Goal: Information Seeking & Learning: Check status

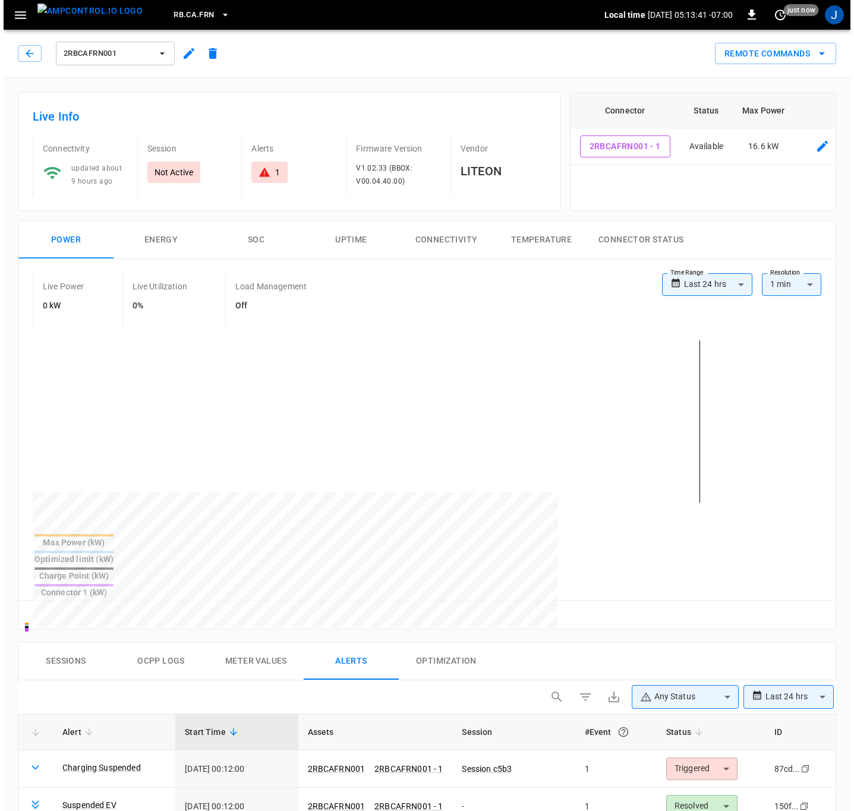
scroll to position [178, 0]
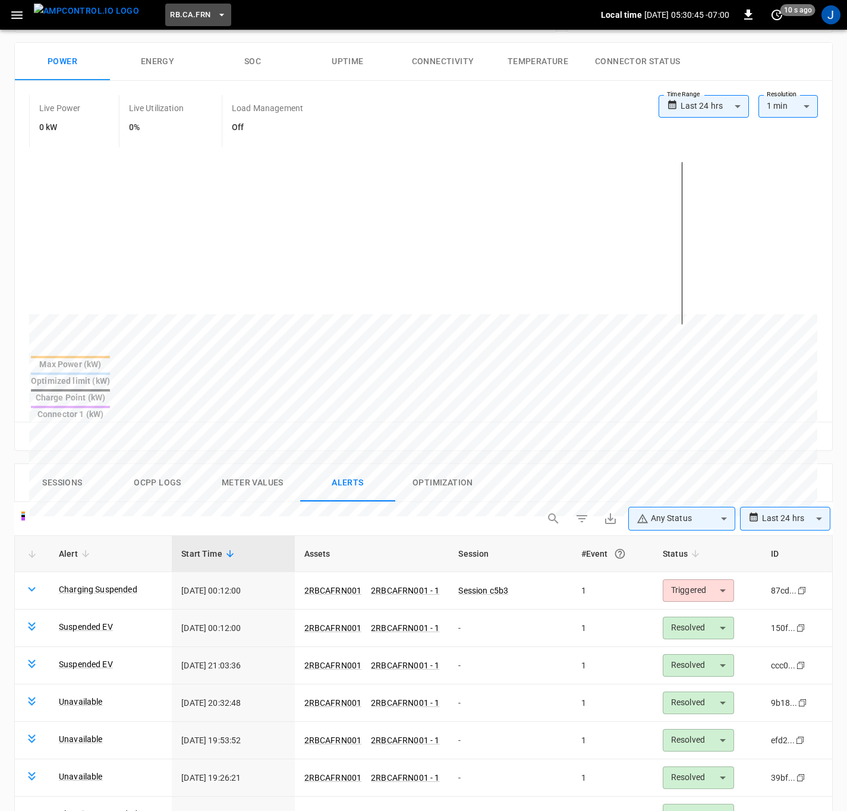
click at [216, 14] on icon "button" at bounding box center [222, 15] width 12 height 12
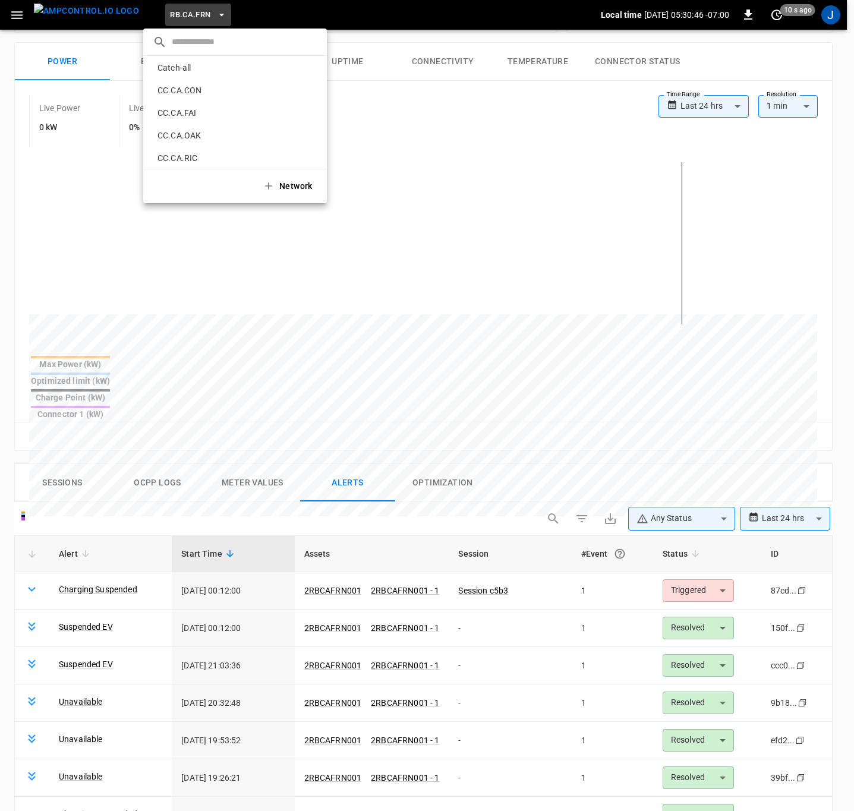
scroll to position [0, 0]
click at [193, 95] on p "BF.CA.FRN" at bounding box center [216, 95] width 127 height 12
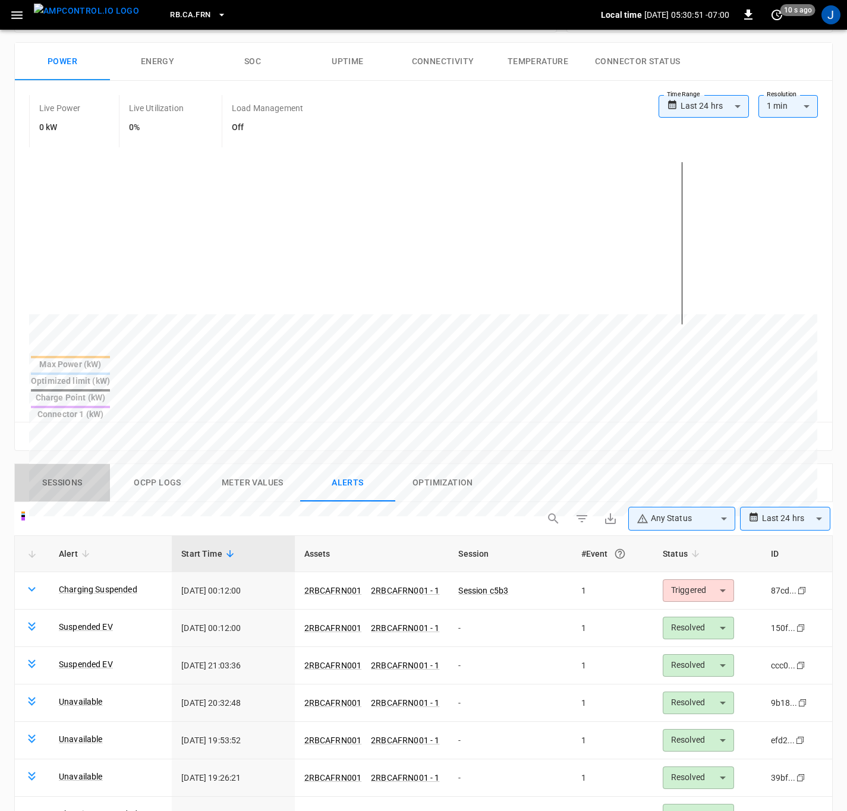
click at [61, 464] on button "Sessions" at bounding box center [62, 483] width 95 height 38
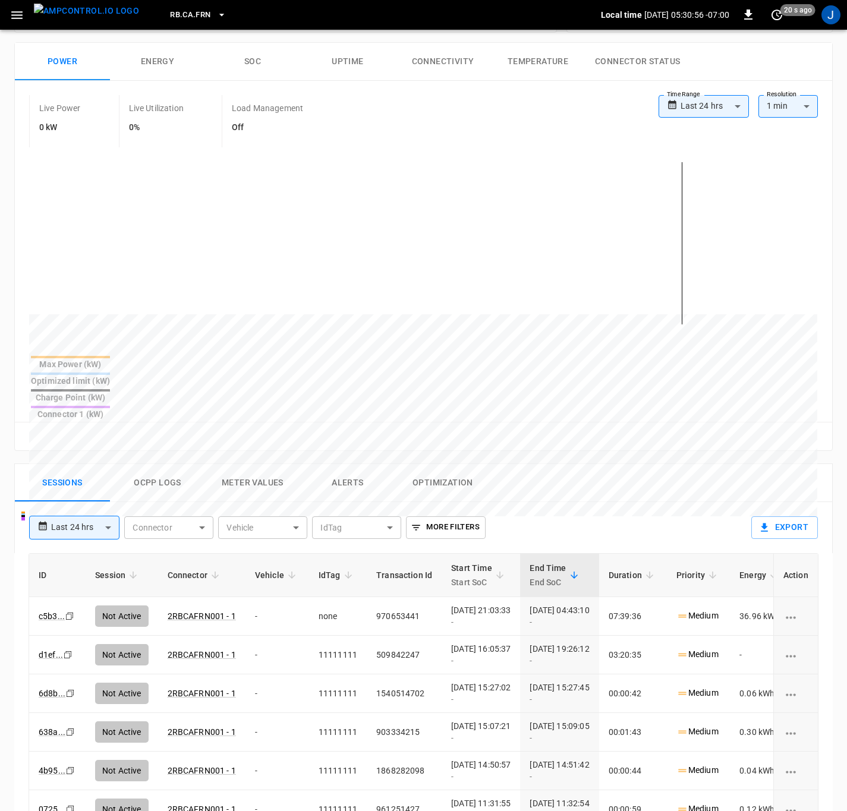
click at [216, 17] on icon "button" at bounding box center [222, 15] width 12 height 12
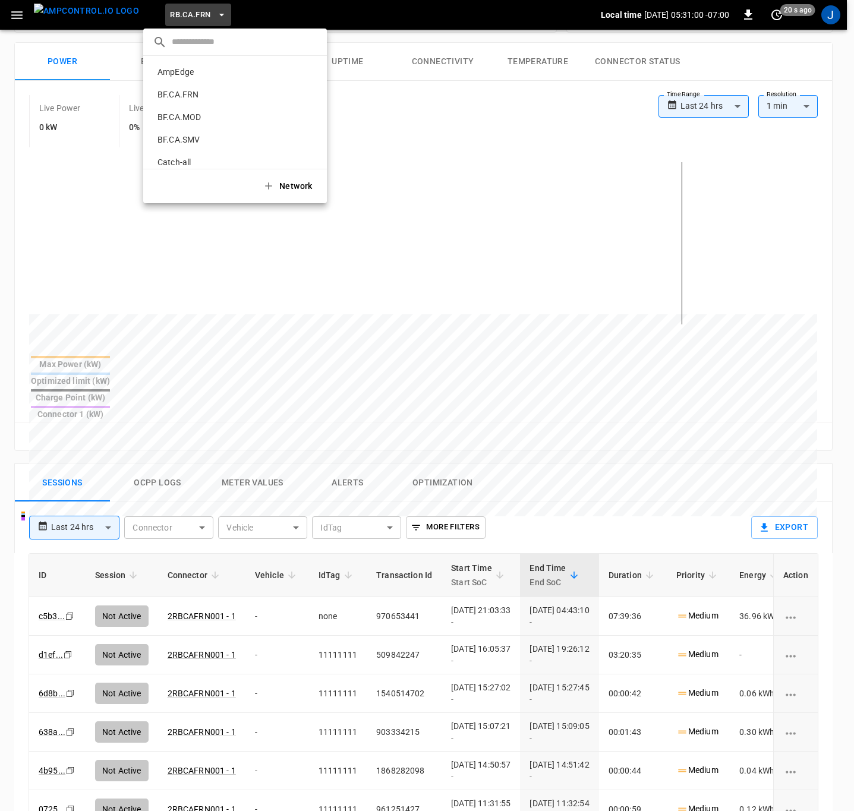
click at [193, 98] on p "BF.CA.FRN" at bounding box center [216, 95] width 127 height 12
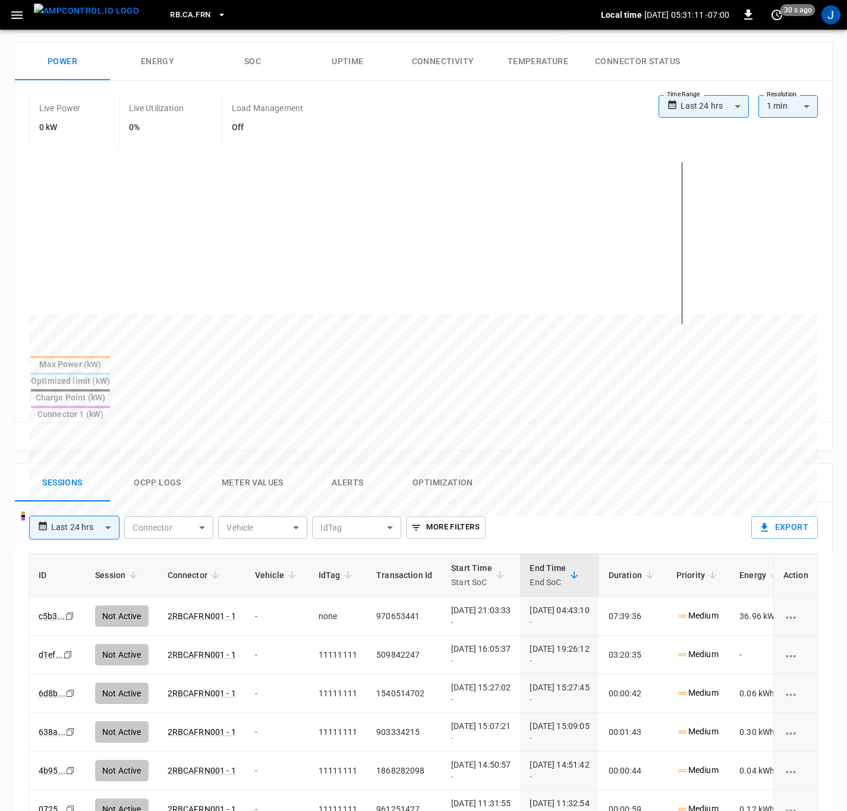
click at [86, 13] on img "menu" at bounding box center [86, 11] width 105 height 15
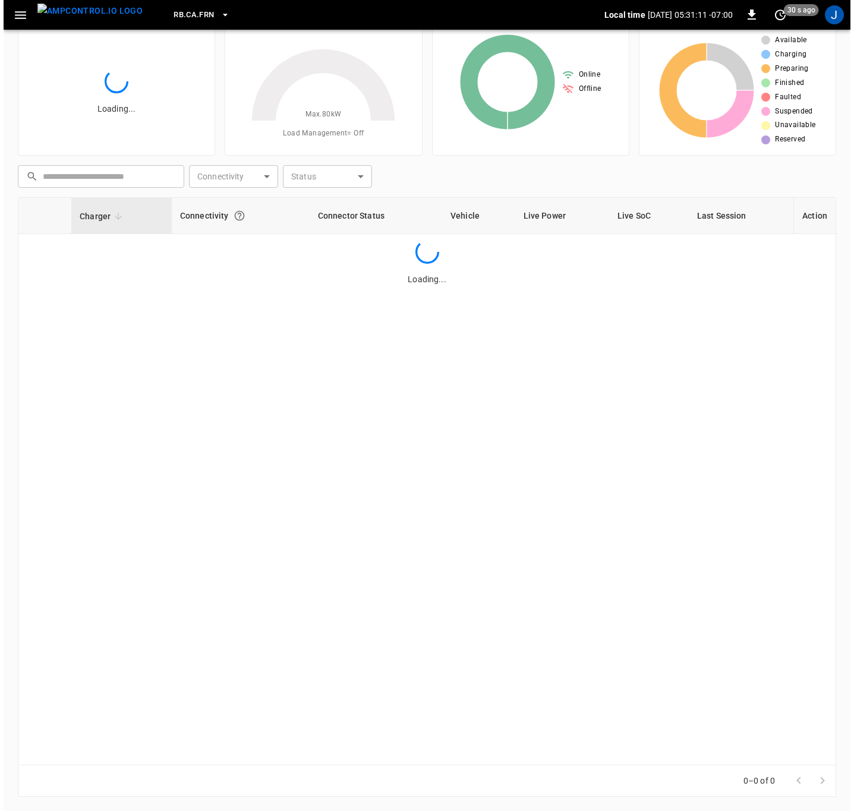
scroll to position [40, 0]
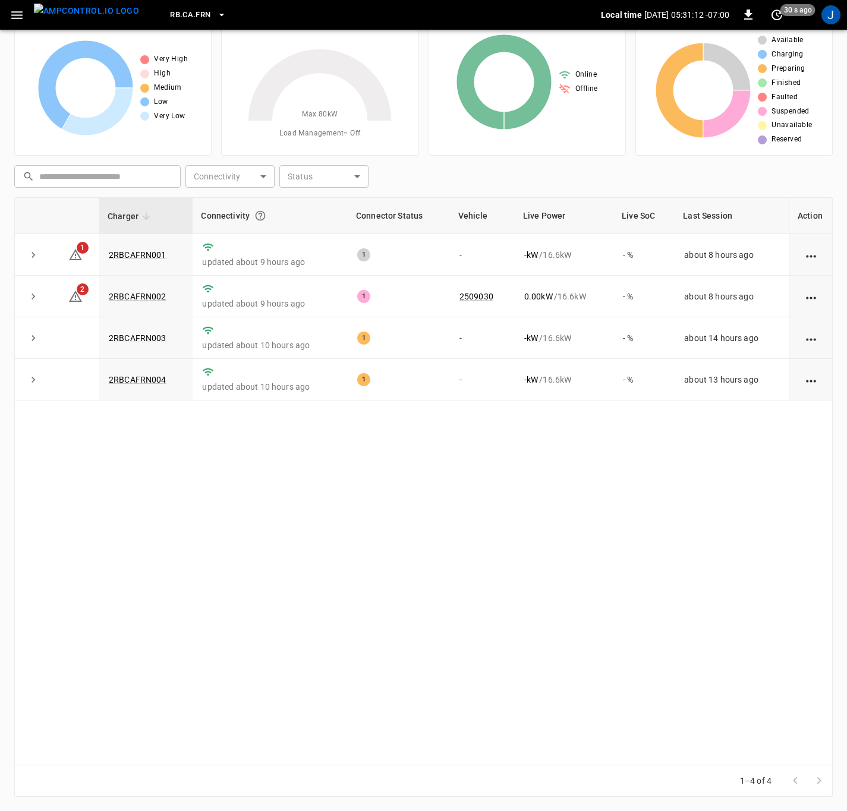
click at [216, 11] on icon "button" at bounding box center [222, 15] width 12 height 12
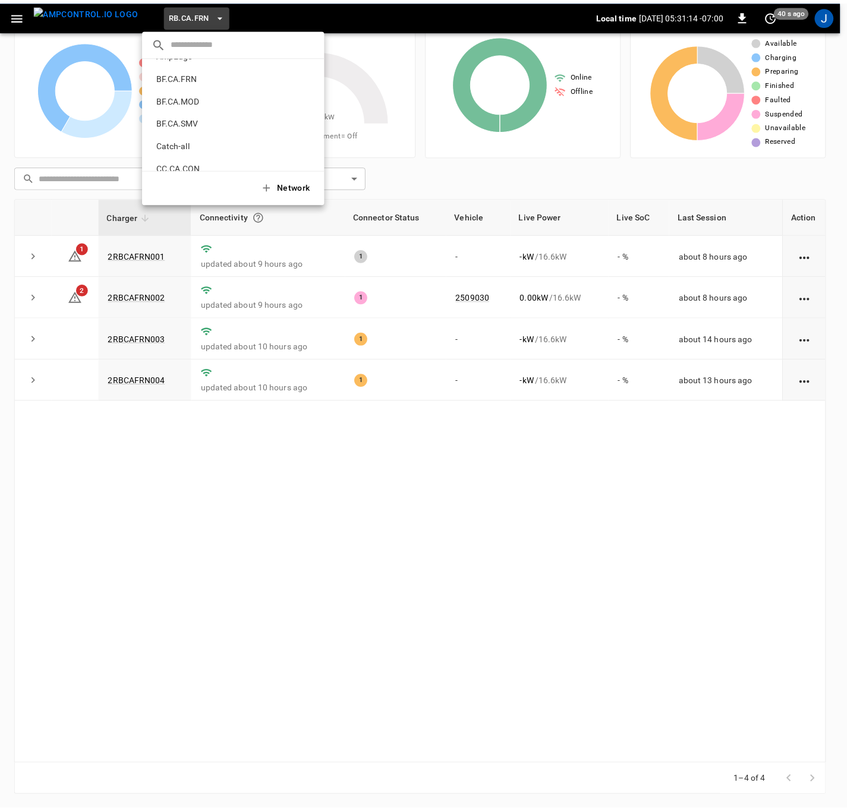
scroll to position [0, 0]
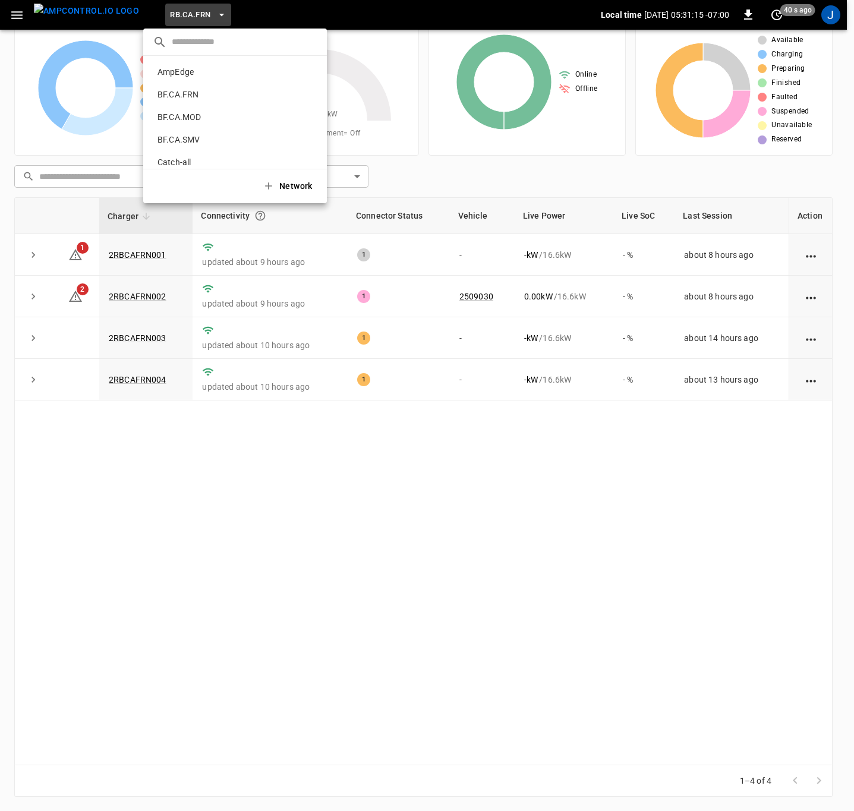
click at [172, 95] on p "BF.CA.FRN" at bounding box center [216, 95] width 127 height 12
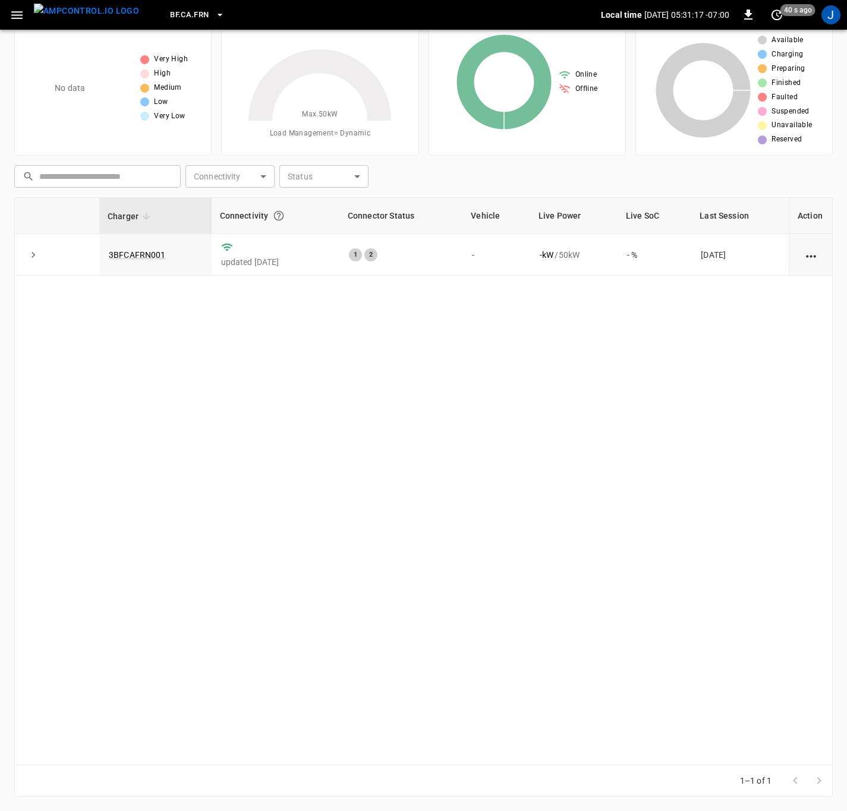
click at [139, 257] on link "3BFCAFRN001" at bounding box center [137, 255] width 57 height 10
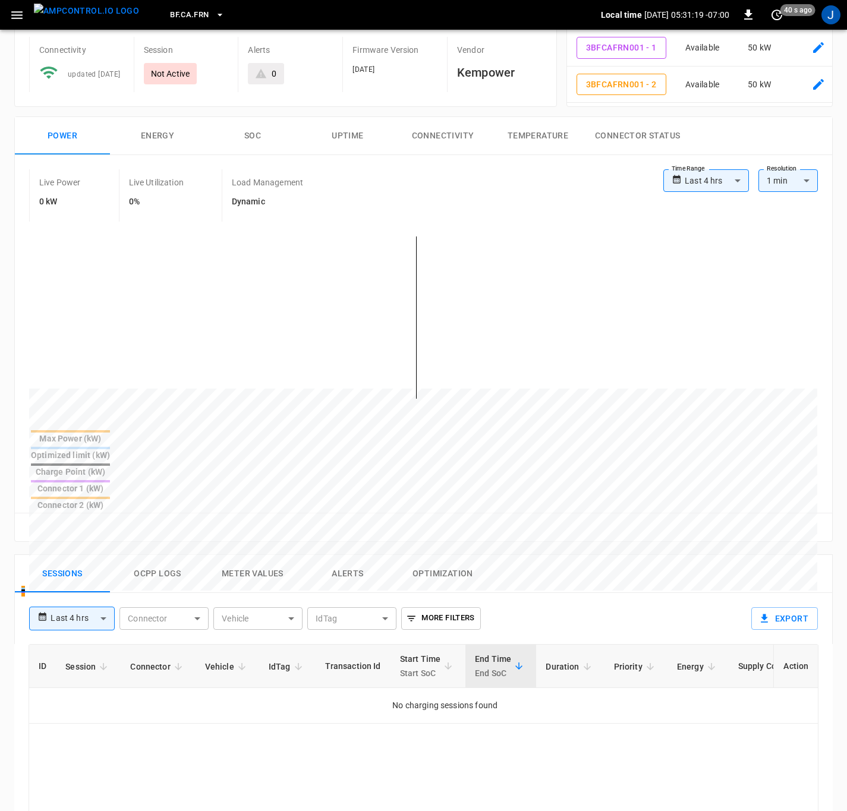
scroll to position [267, 0]
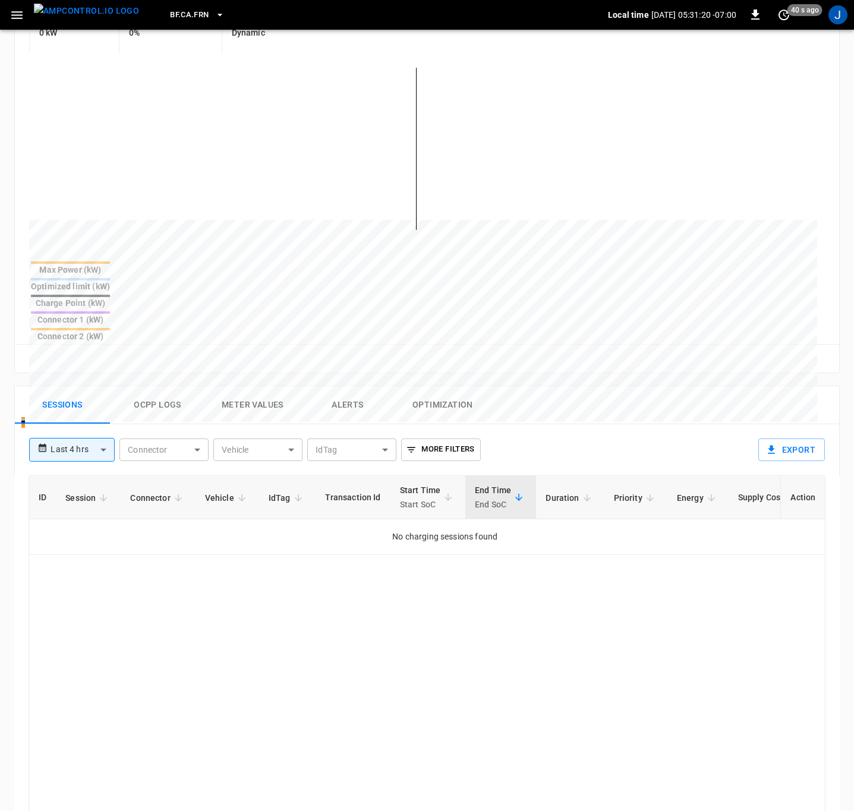
click at [99, 404] on body "**********" at bounding box center [427, 411] width 854 height 1357
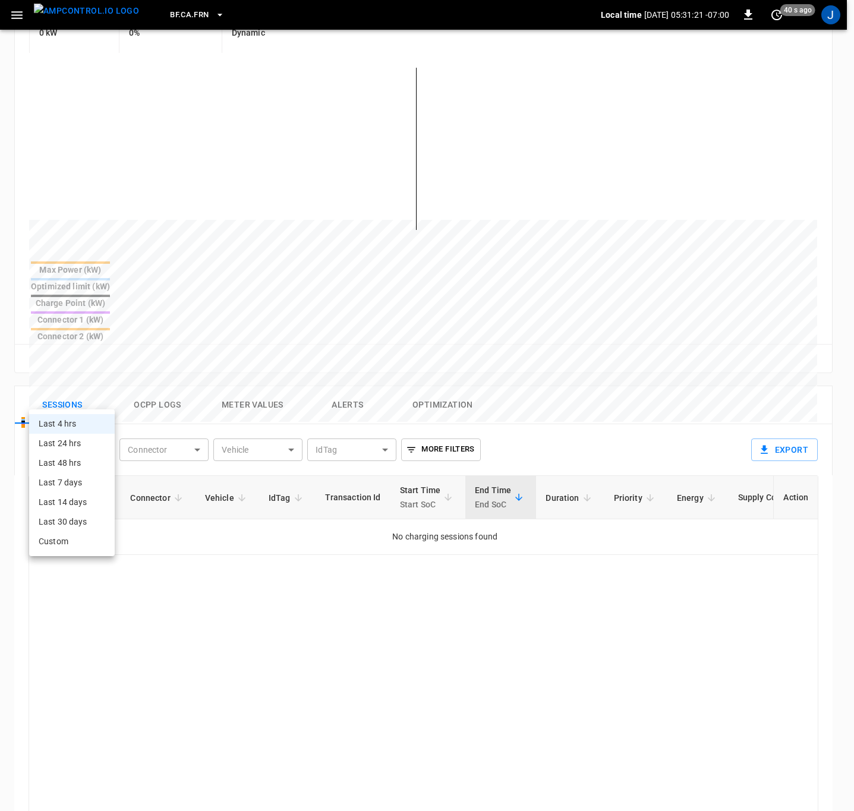
click at [81, 446] on li "Last 24 hrs" at bounding box center [72, 444] width 86 height 20
type input "**********"
click at [107, 398] on body "**********" at bounding box center [427, 411] width 854 height 1357
click at [72, 465] on li "Last 48 hrs" at bounding box center [74, 464] width 90 height 20
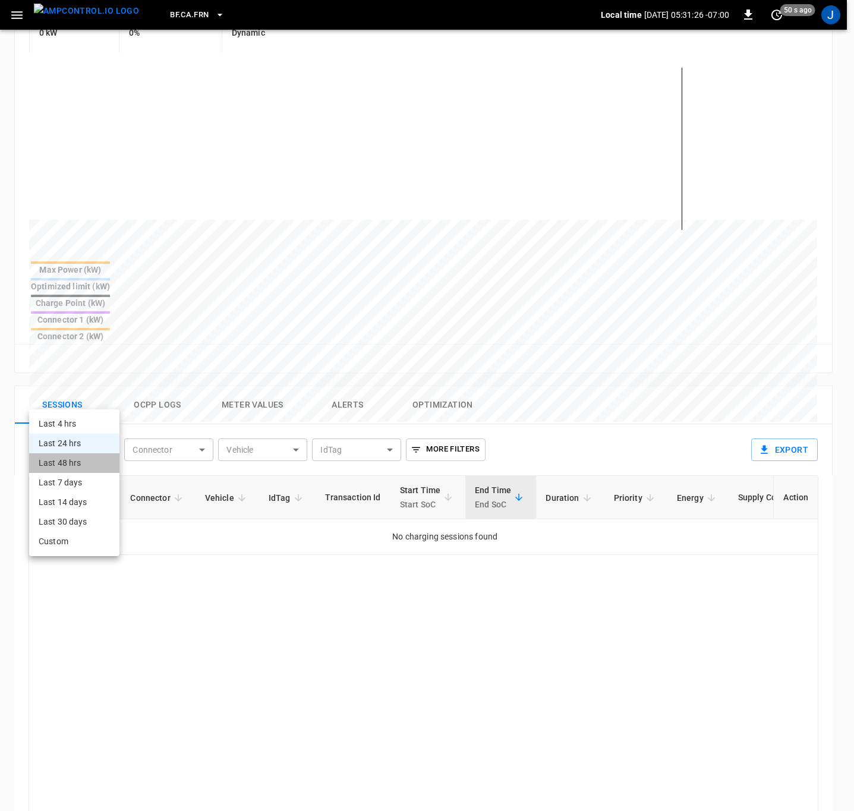
type input "**********"
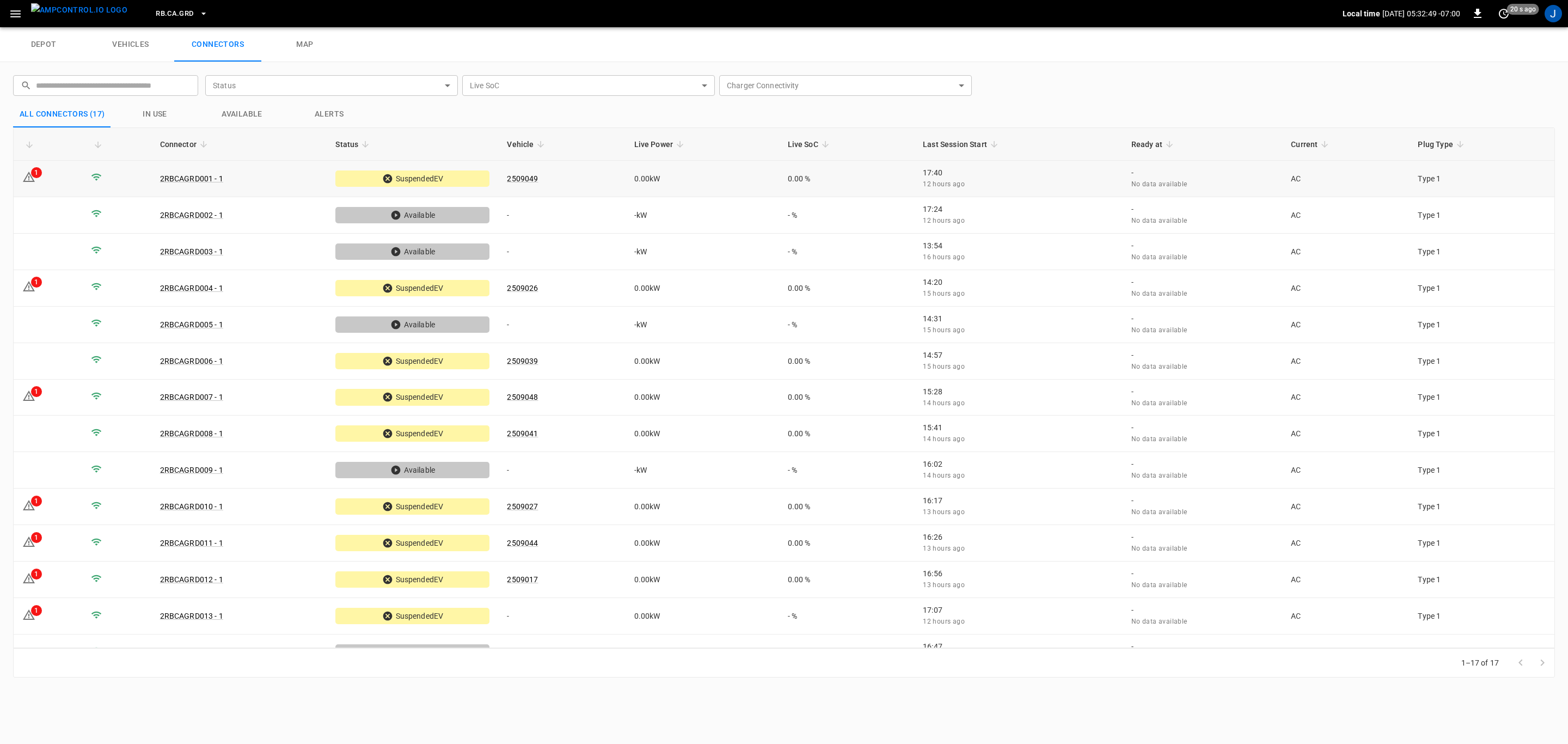
click at [35, 175] on div "1" at bounding box center [37, 172] width 11 height 11
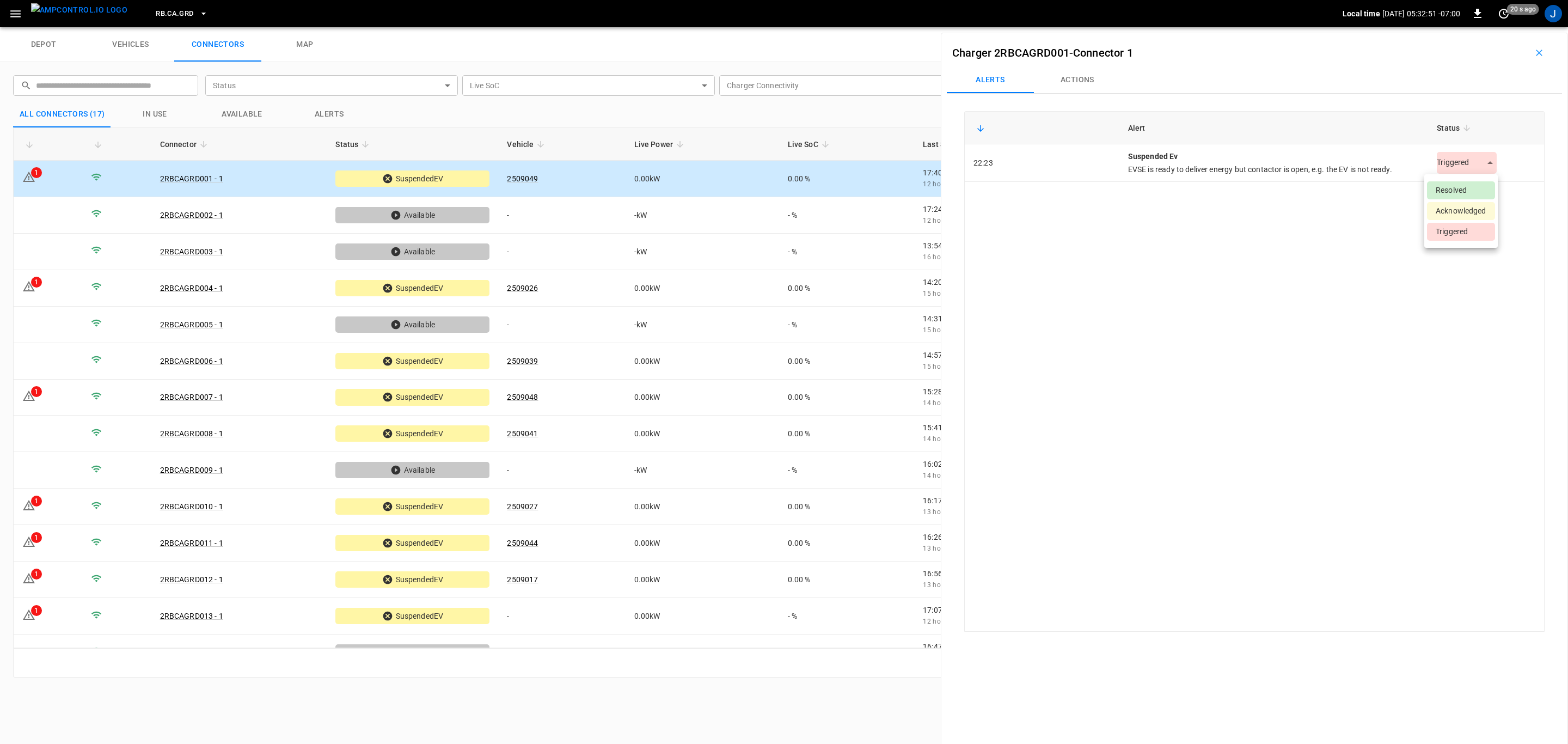
click at [1486, 27] on body "RB.CA.GRD Local time [DATE] 05:32:51 -07:00 0 20 s ago J depot vehicles connect…" at bounding box center [784, 14] width 1568 height 27
click at [1457, 189] on li "Resolved" at bounding box center [1461, 191] width 68 height 18
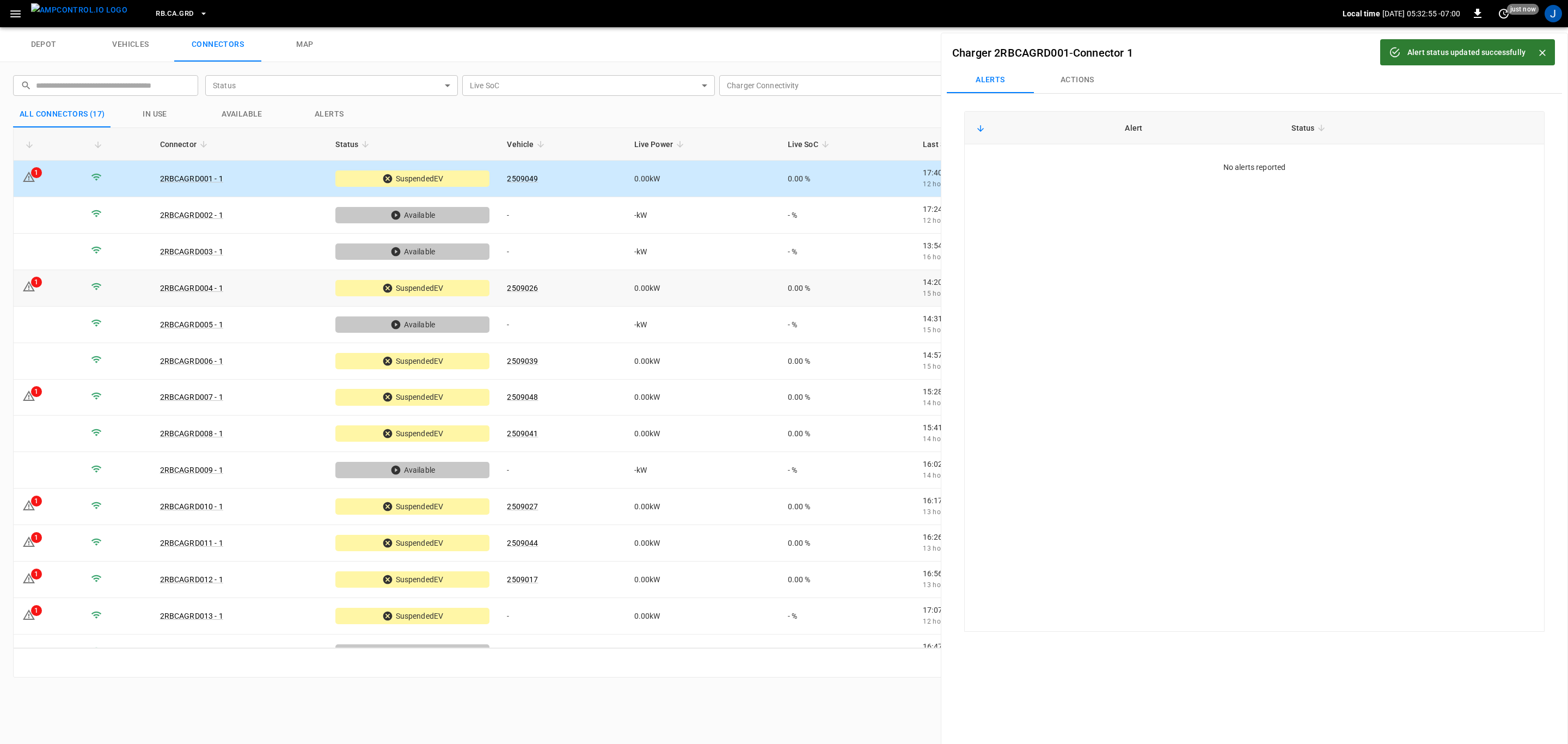
click at [41, 287] on td "1" at bounding box center [48, 289] width 69 height 37
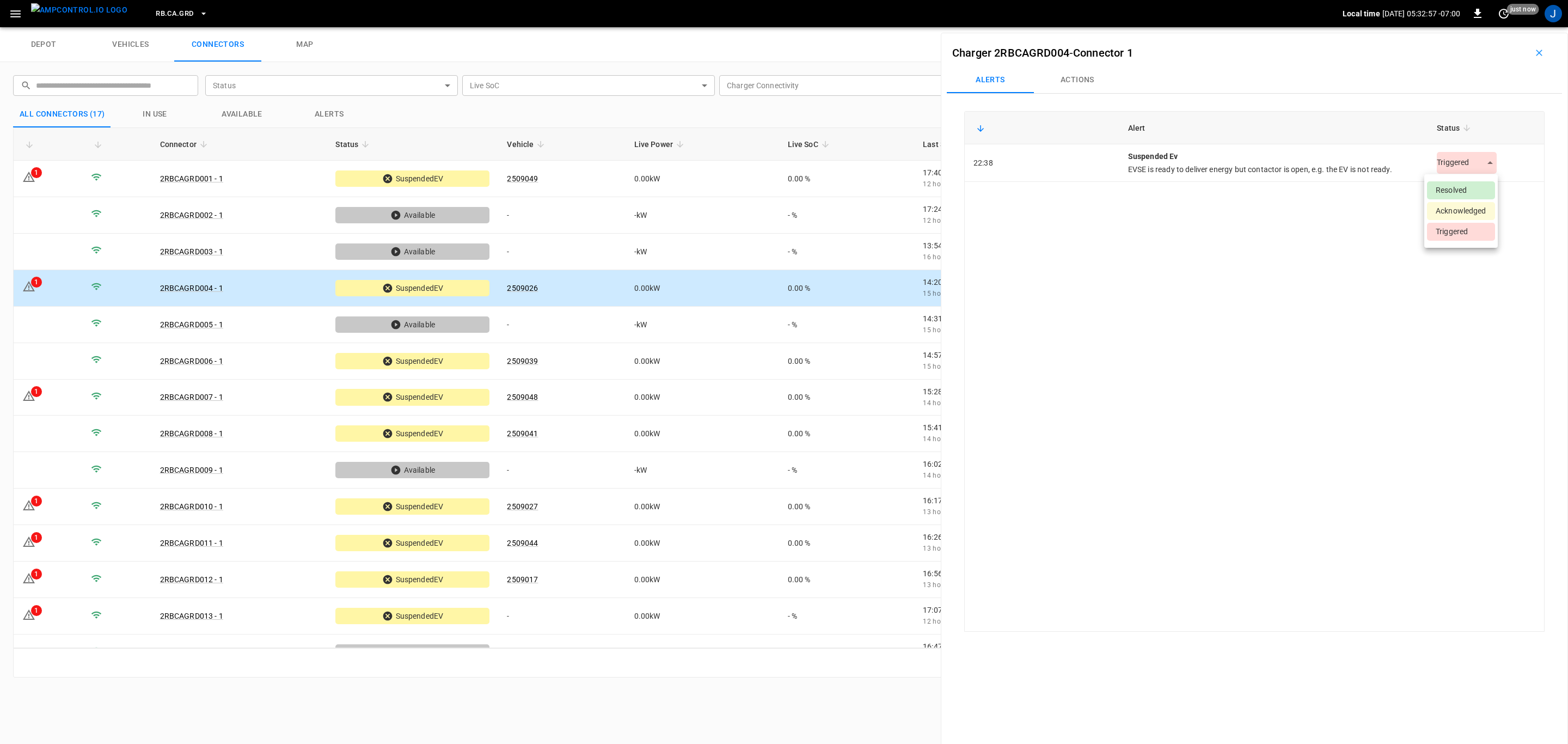
click at [1483, 27] on body "RB.CA.GRD Local time [DATE] 05:32:57 -07:00 0 just now J depot vehicles connect…" at bounding box center [784, 14] width 1568 height 27
click at [1457, 189] on li "Resolved" at bounding box center [1461, 191] width 68 height 18
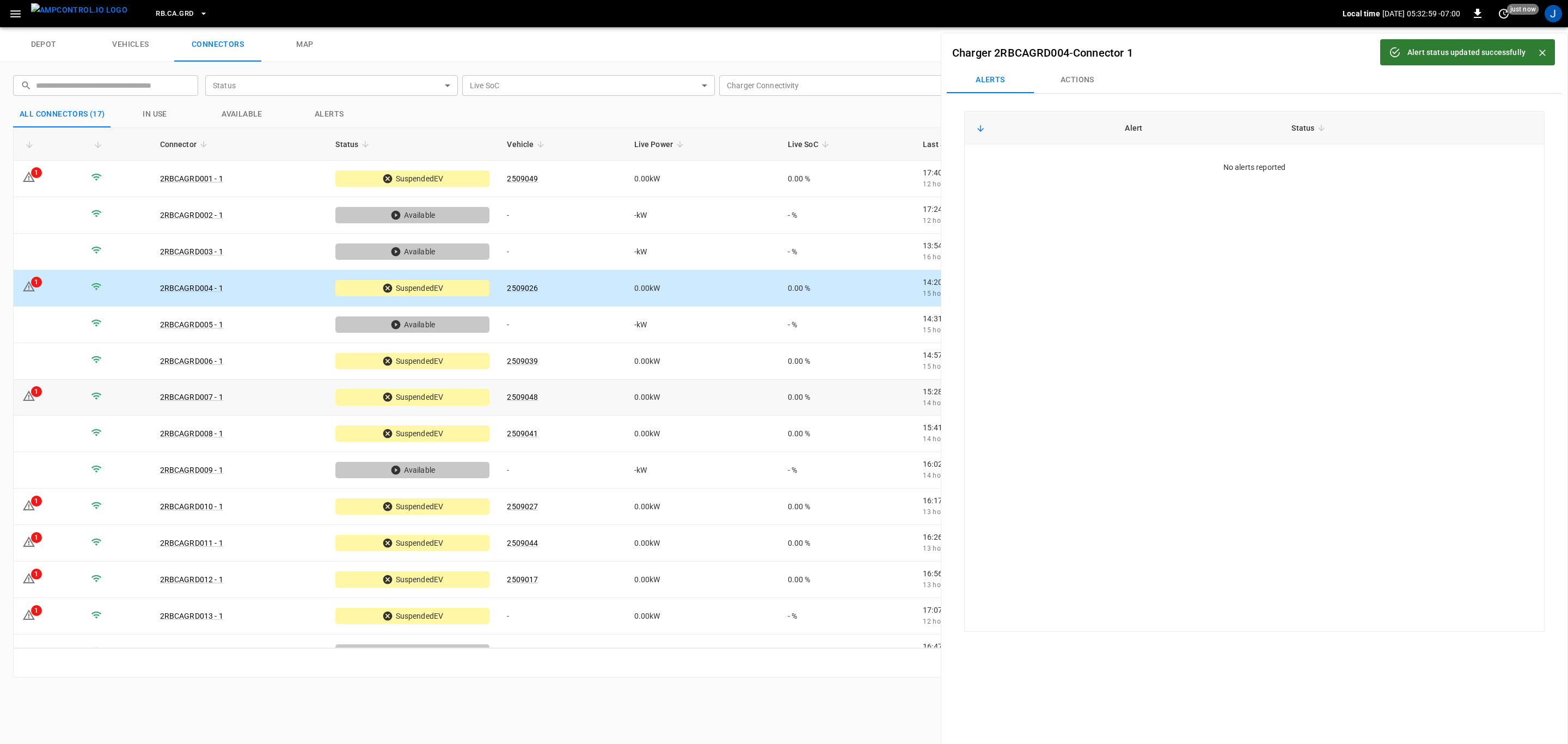
click at [33, 394] on div "1" at bounding box center [37, 391] width 11 height 11
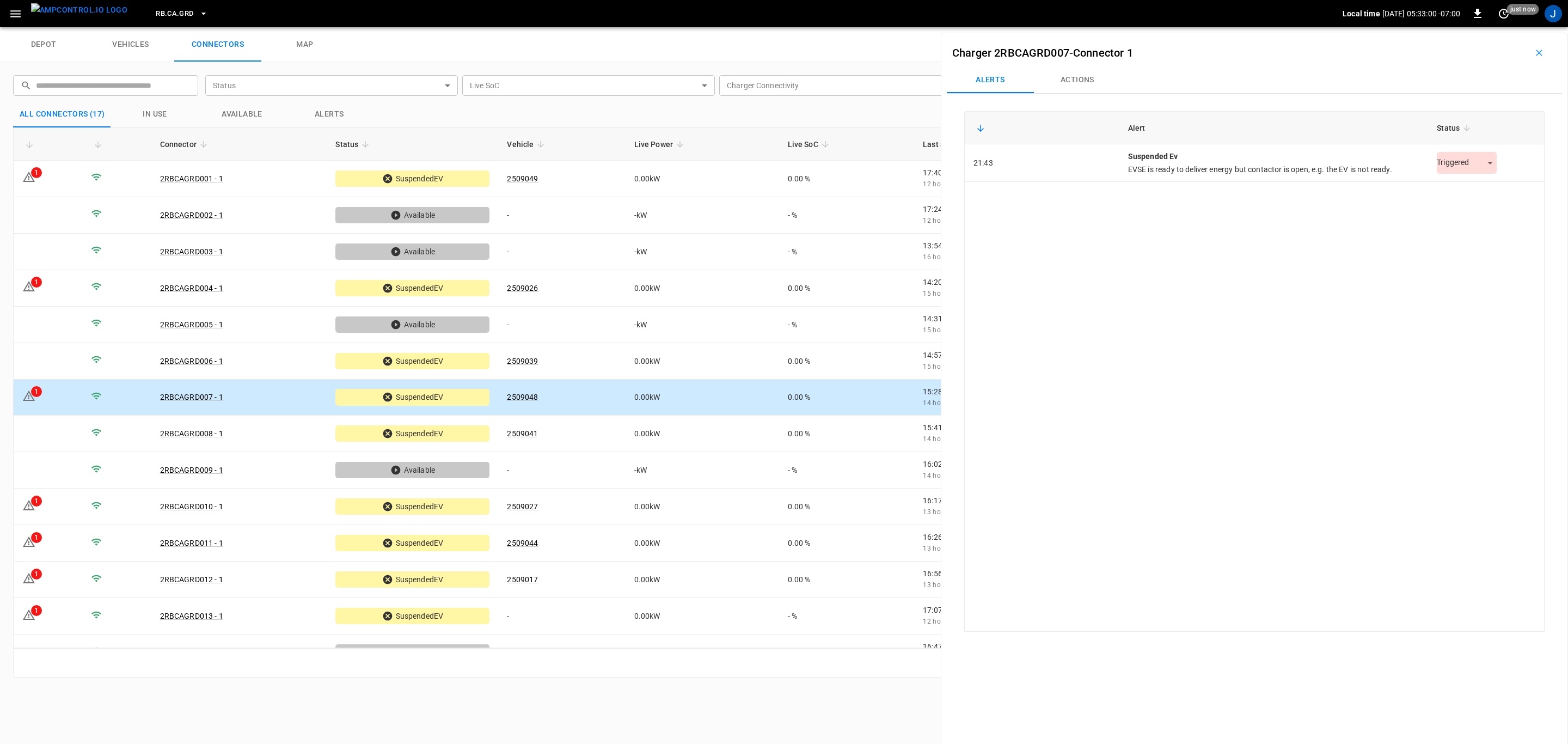
click at [1475, 27] on body "RB.CA.GRD Local time [DATE] 05:33:00 -07:00 0 just now J depot vehicles connect…" at bounding box center [784, 14] width 1568 height 27
click at [1461, 191] on li "Resolved" at bounding box center [1461, 191] width 68 height 18
click at [27, 504] on icon at bounding box center [28, 506] width 13 height 13
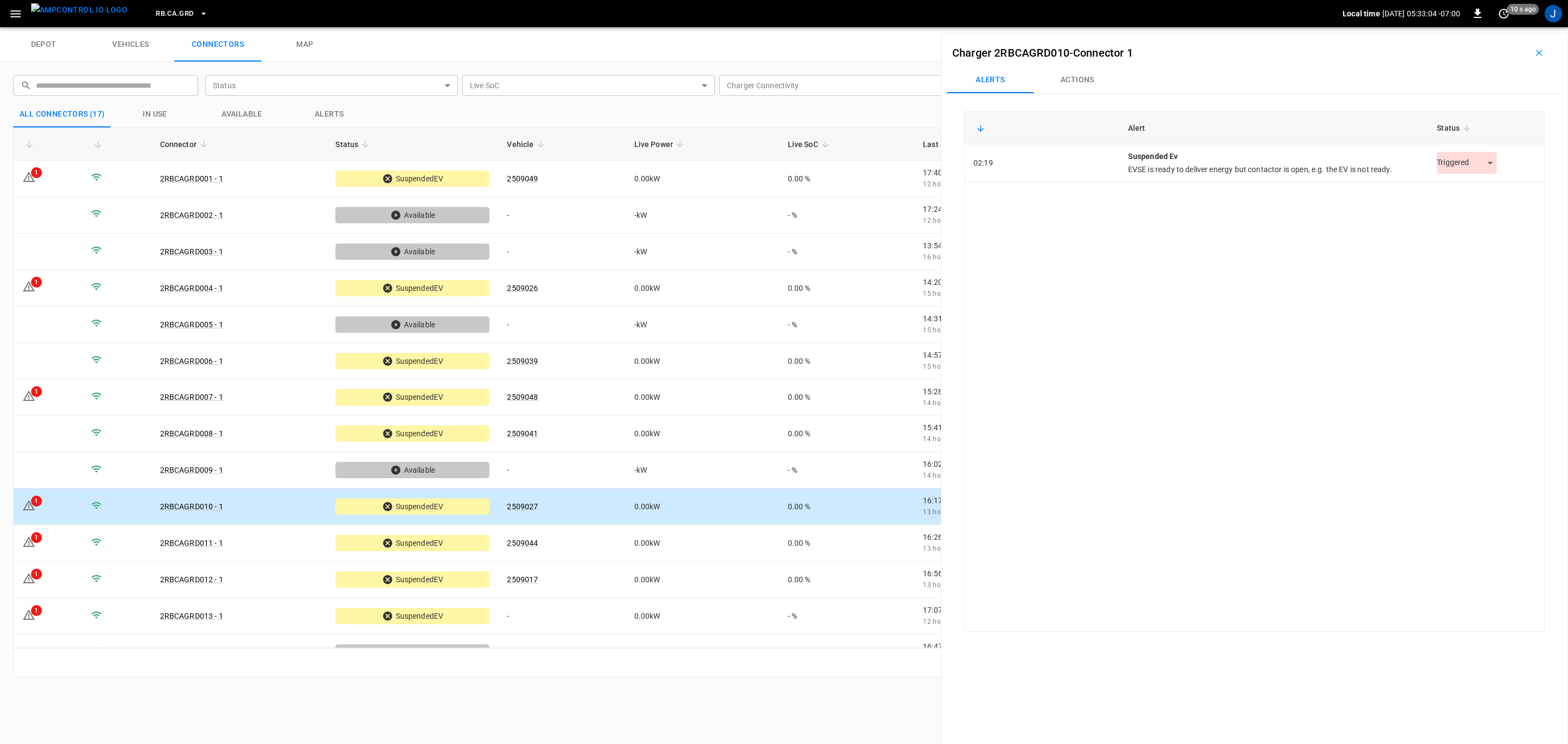
click at [1484, 27] on body "RB.CA.GRD Local time [DATE] 05:33:04 -07:00 0 10 s ago J depot vehicles connect…" at bounding box center [784, 14] width 1568 height 27
click at [1456, 186] on li "Resolved" at bounding box center [1461, 191] width 68 height 18
click at [27, 541] on icon at bounding box center [28, 542] width 13 height 13
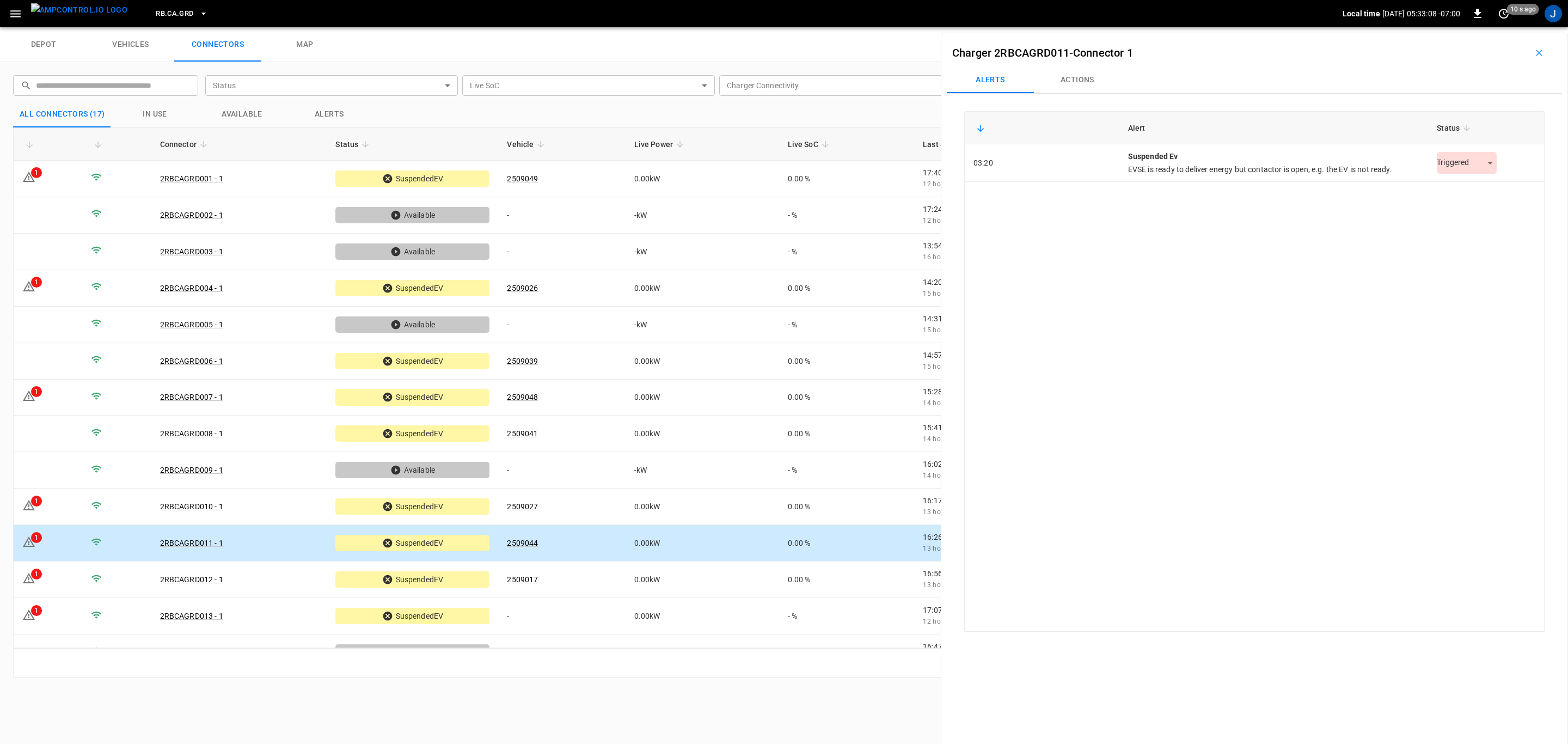
click at [1486, 27] on body "RB.CA.GRD Local time [DATE] 05:33:08 -07:00 0 10 s ago J depot vehicles connect…" at bounding box center [784, 14] width 1568 height 27
click at [1456, 191] on li "Resolved" at bounding box center [1461, 191] width 68 height 18
click at [30, 572] on icon at bounding box center [28, 578] width 13 height 13
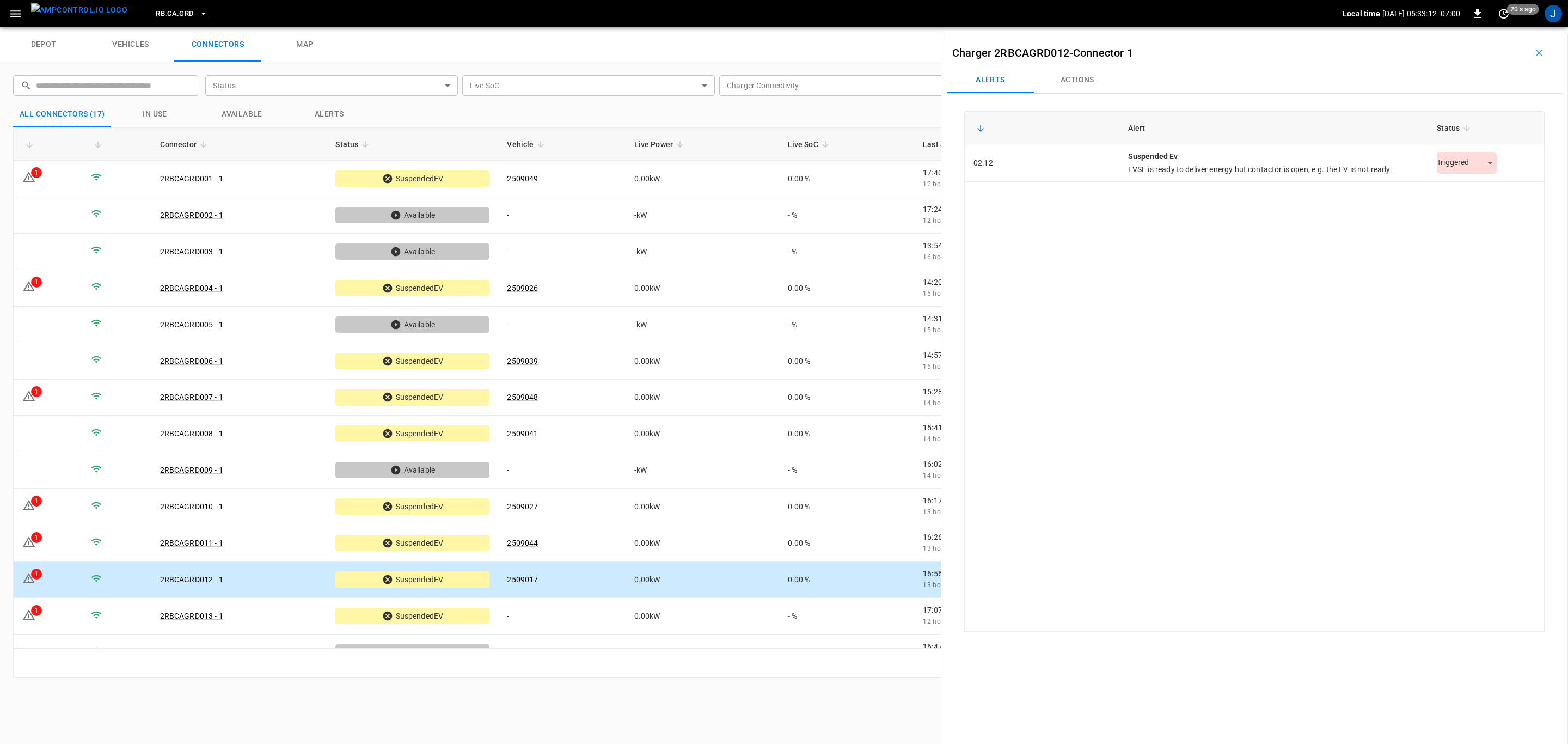
click at [1458, 27] on body "RB.CA.GRD Local time [DATE] 05:33:12 -07:00 0 20 s ago J depot vehicles connect…" at bounding box center [784, 14] width 1568 height 27
click at [1449, 185] on li "Resolved" at bounding box center [1461, 191] width 68 height 18
click at [27, 612] on icon at bounding box center [28, 614] width 12 height 10
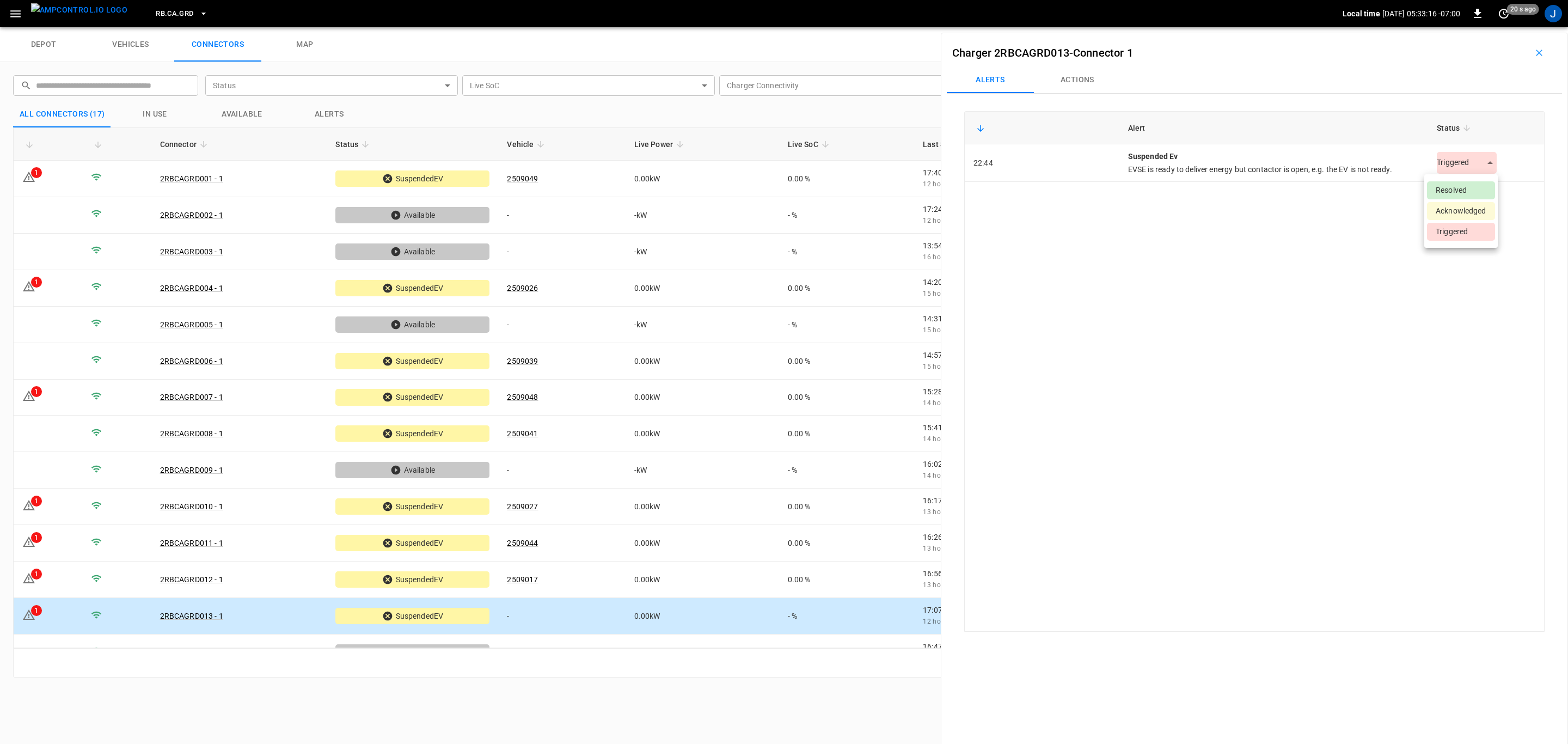
click at [1489, 27] on body "RB.CA.GRD Local time [DATE] 05:33:16 -07:00 0 20 s ago J depot vehicles connect…" at bounding box center [784, 14] width 1568 height 27
click at [1465, 189] on li "Resolved" at bounding box center [1461, 191] width 68 height 18
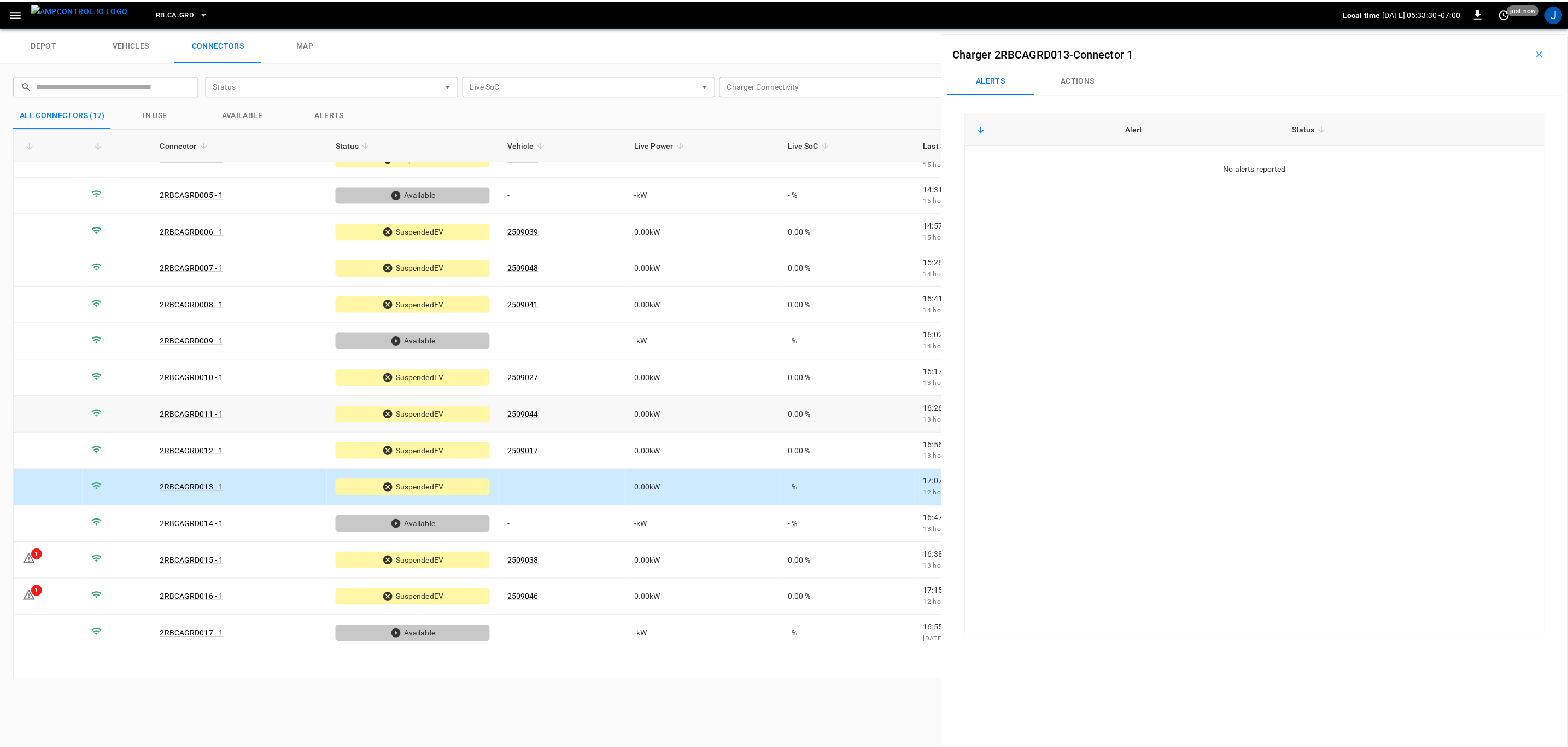
scroll to position [132, 0]
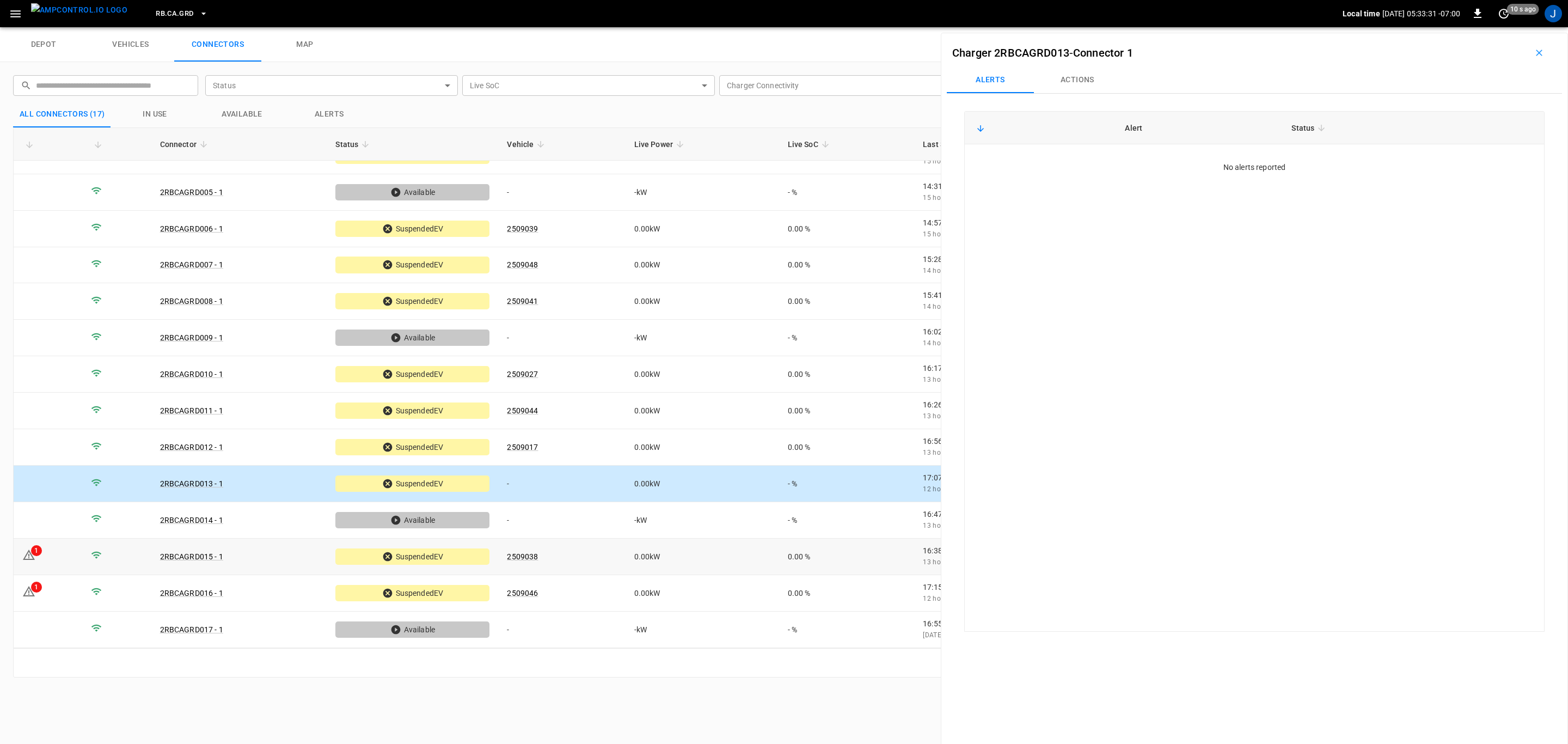
drag, startPoint x: 29, startPoint y: 561, endPoint x: 740, endPoint y: 394, distance: 730.3
click at [29, 561] on icon at bounding box center [28, 555] width 13 height 13
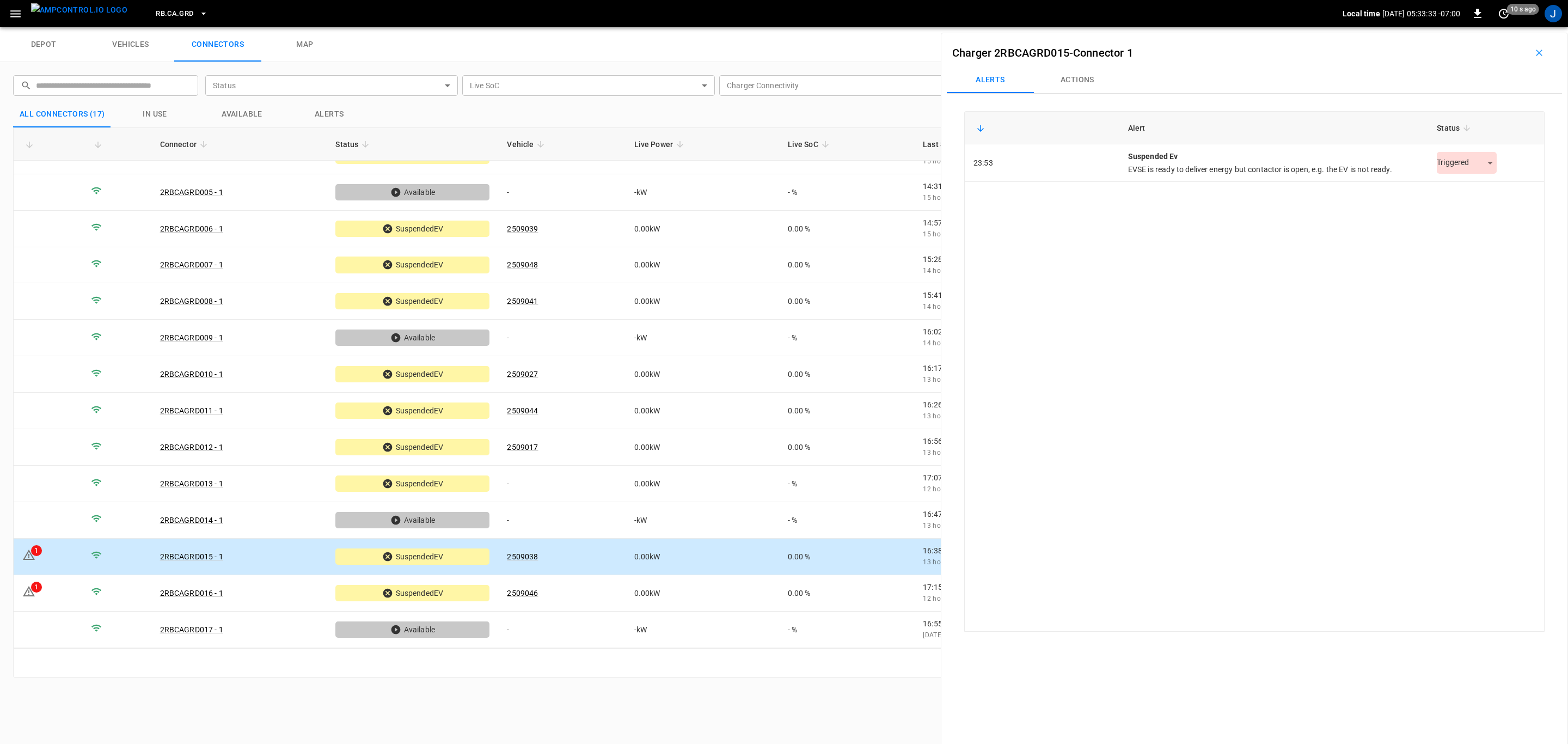
click at [1482, 27] on body "RB.CA.GRD Local time [DATE] 05:33:33 -07:00 0 10 s ago J depot vehicles connect…" at bounding box center [784, 14] width 1568 height 27
click at [1434, 188] on li "Resolved" at bounding box center [1461, 191] width 68 height 18
click at [31, 595] on icon at bounding box center [28, 591] width 13 height 13
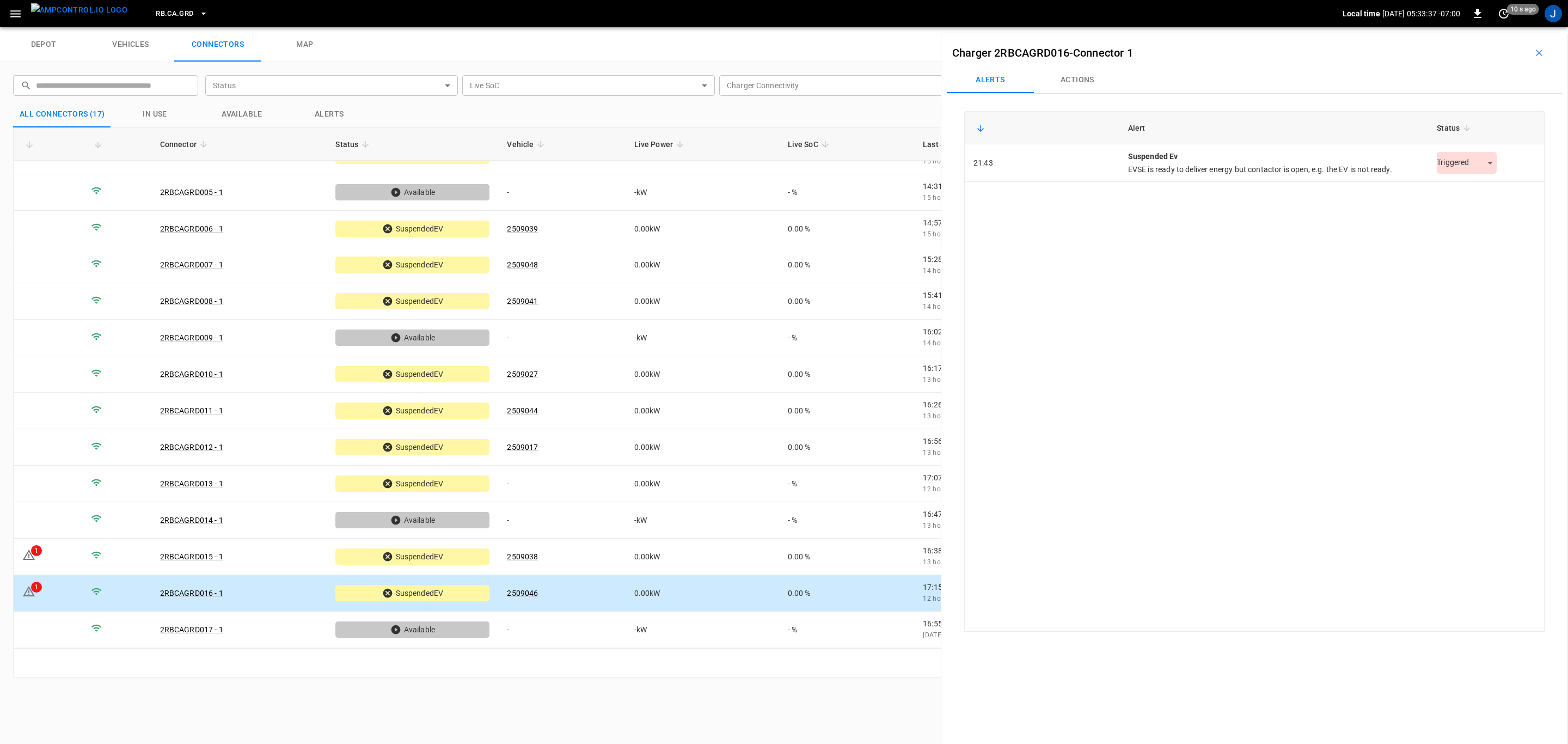
click at [1480, 27] on body "RB.CA.GRD Local time [DATE] 05:33:37 -07:00 0 10 s ago J depot vehicles connect…" at bounding box center [784, 14] width 1568 height 27
click at [1465, 190] on li "Resolved" at bounding box center [1461, 191] width 68 height 18
click at [1547, 58] on icon "Close" at bounding box center [1542, 53] width 11 height 11
click at [1538, 57] on icon "button" at bounding box center [1540, 53] width 11 height 11
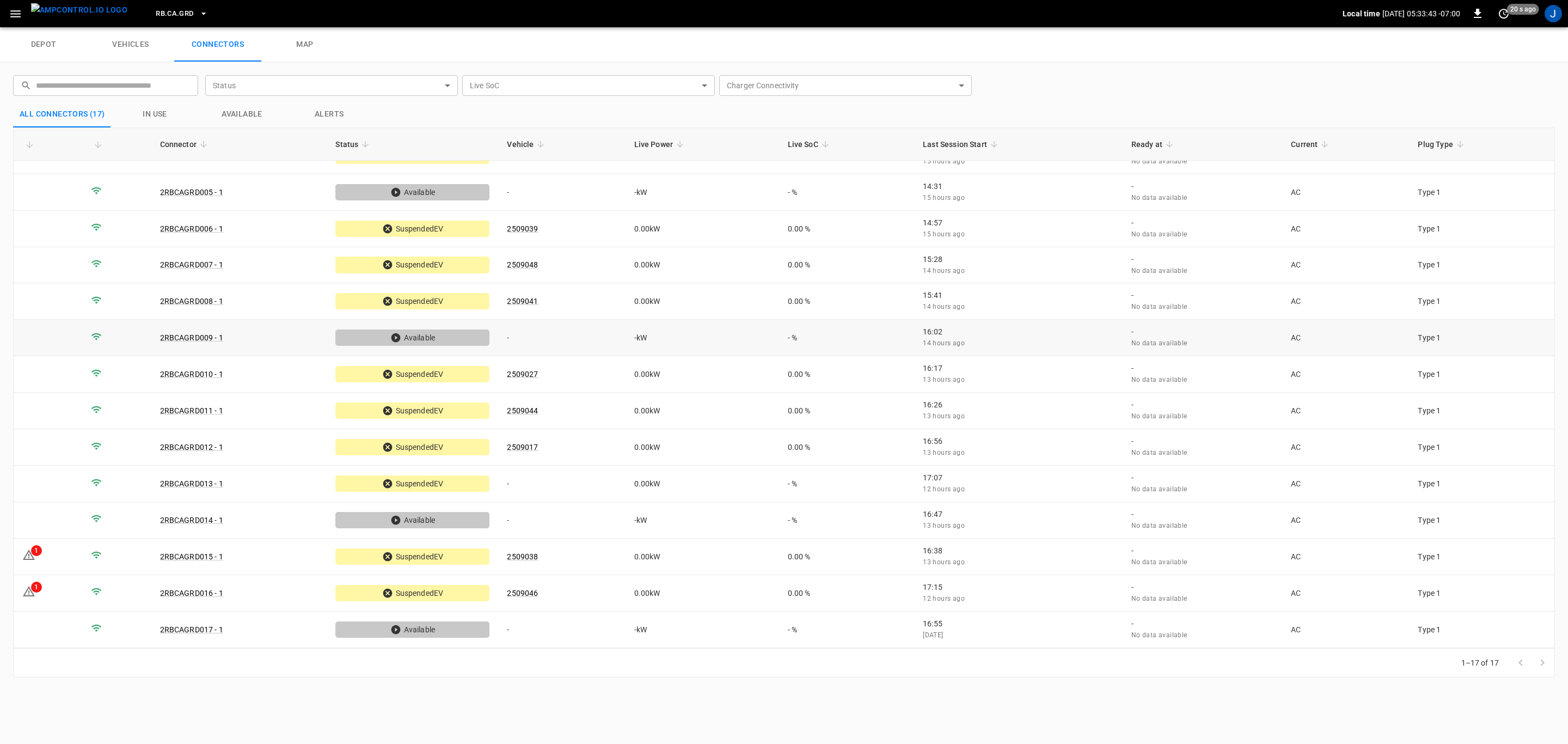
click at [198, 340] on link "2RBCAGRD009 - 1" at bounding box center [191, 338] width 63 height 9
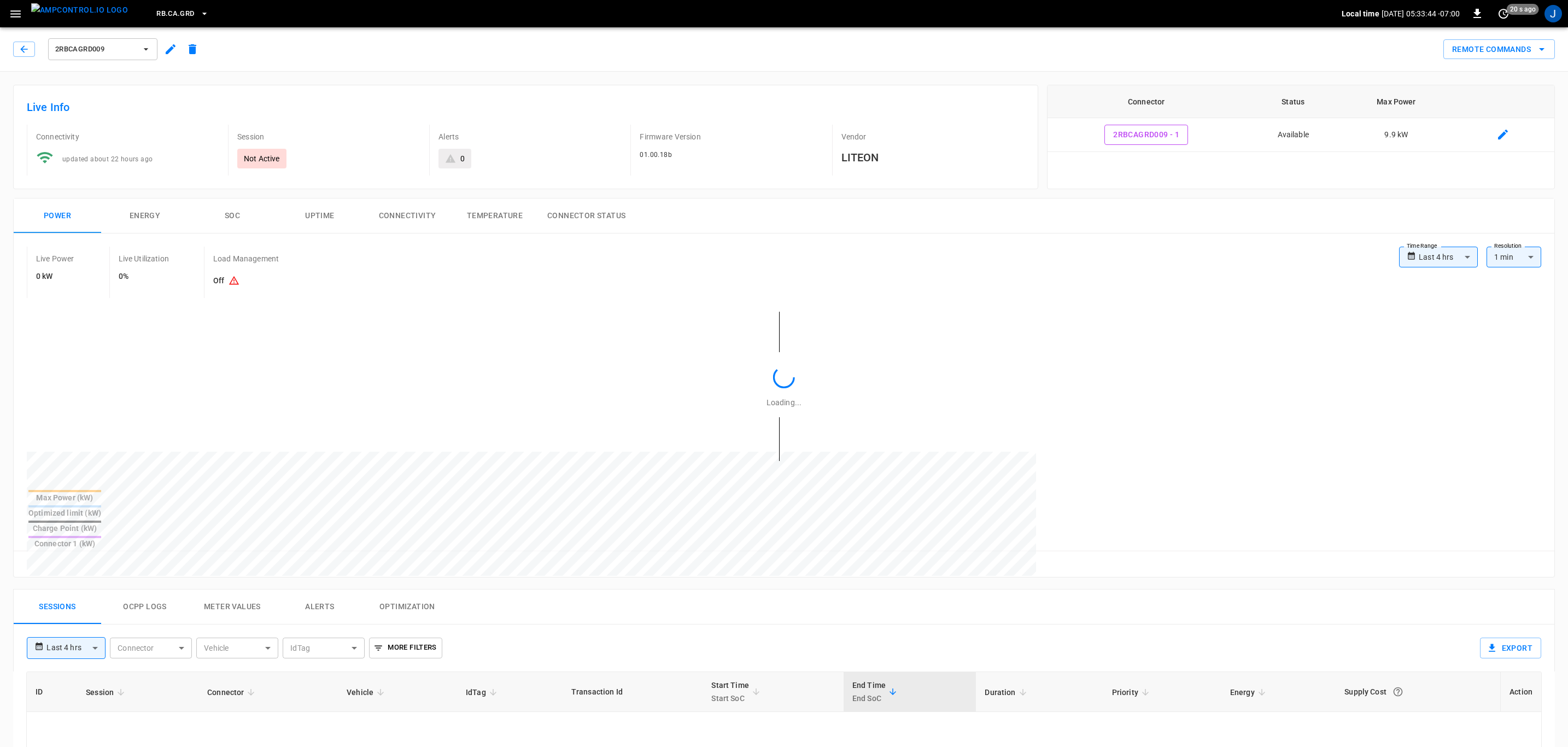
type input "**********"
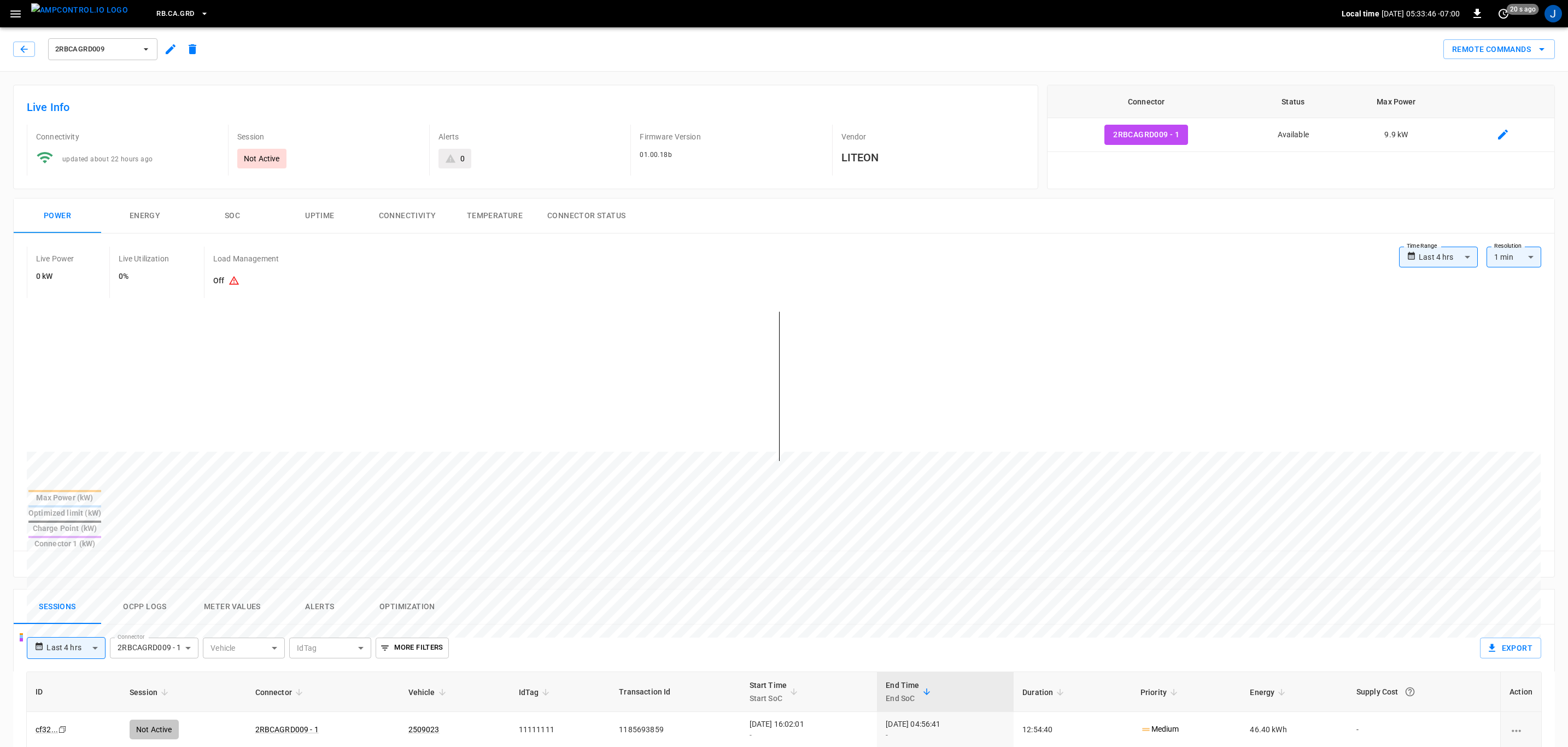
scroll to position [328, 0]
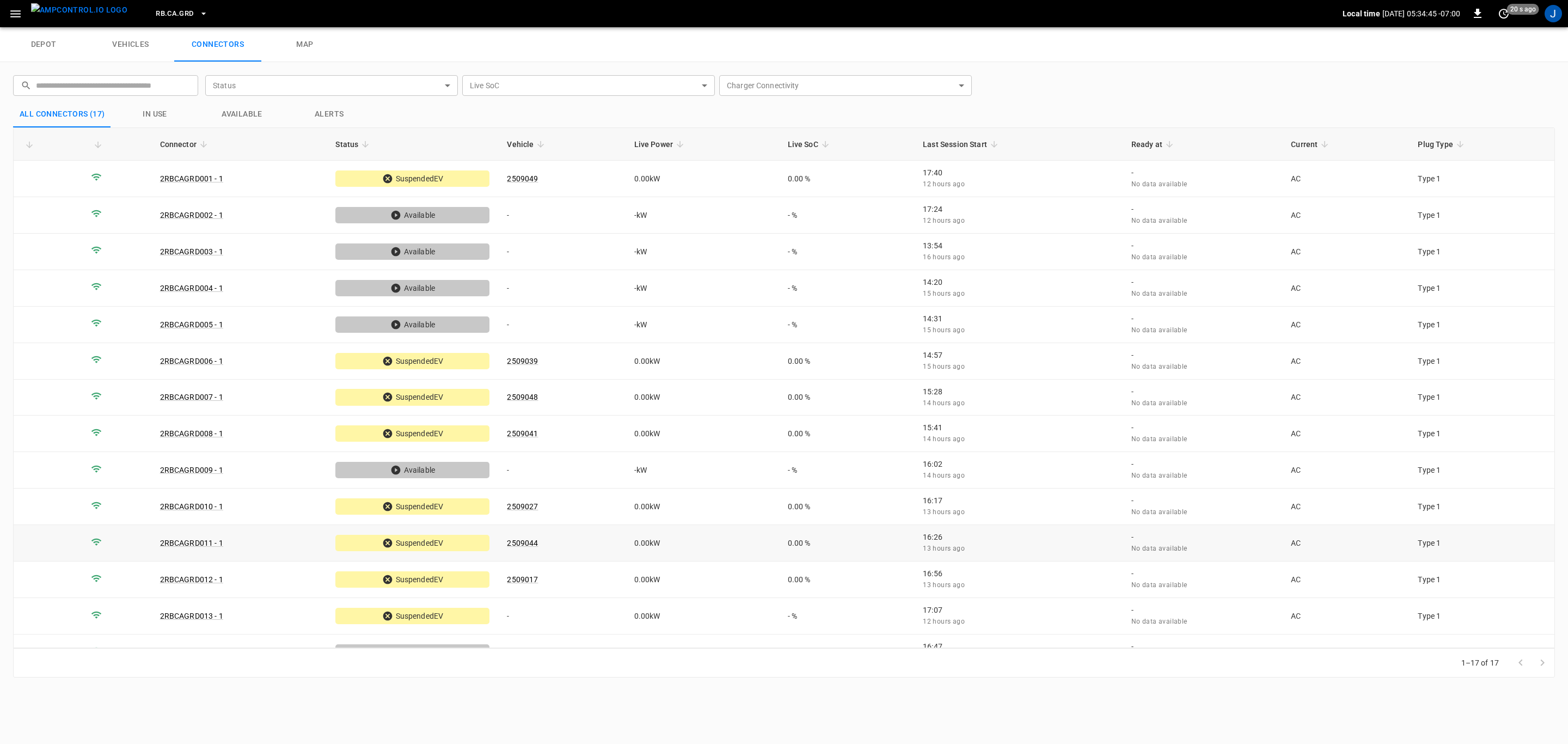
click at [192, 544] on link "2RBCAGRD011 - 1" at bounding box center [191, 543] width 63 height 9
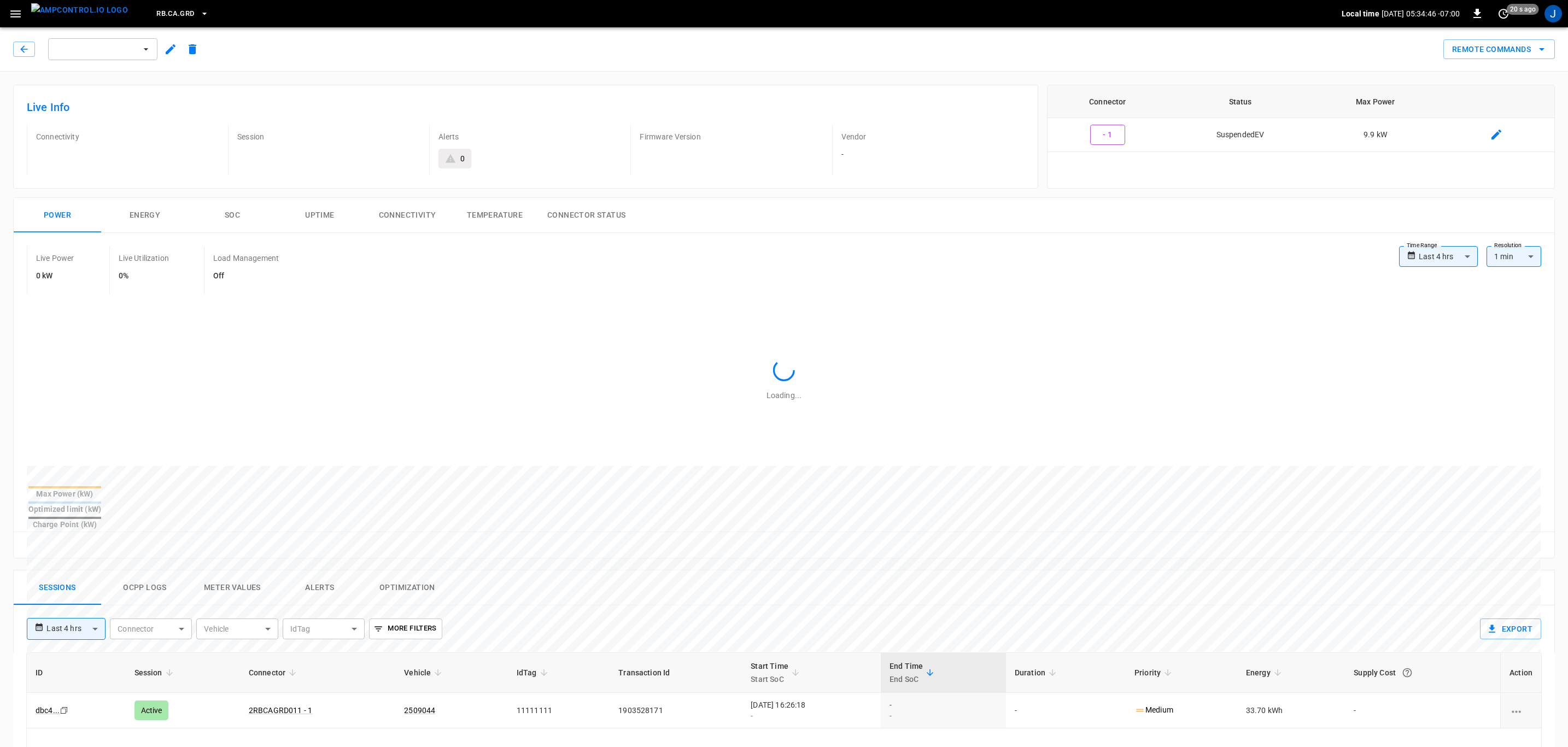
type input "**********"
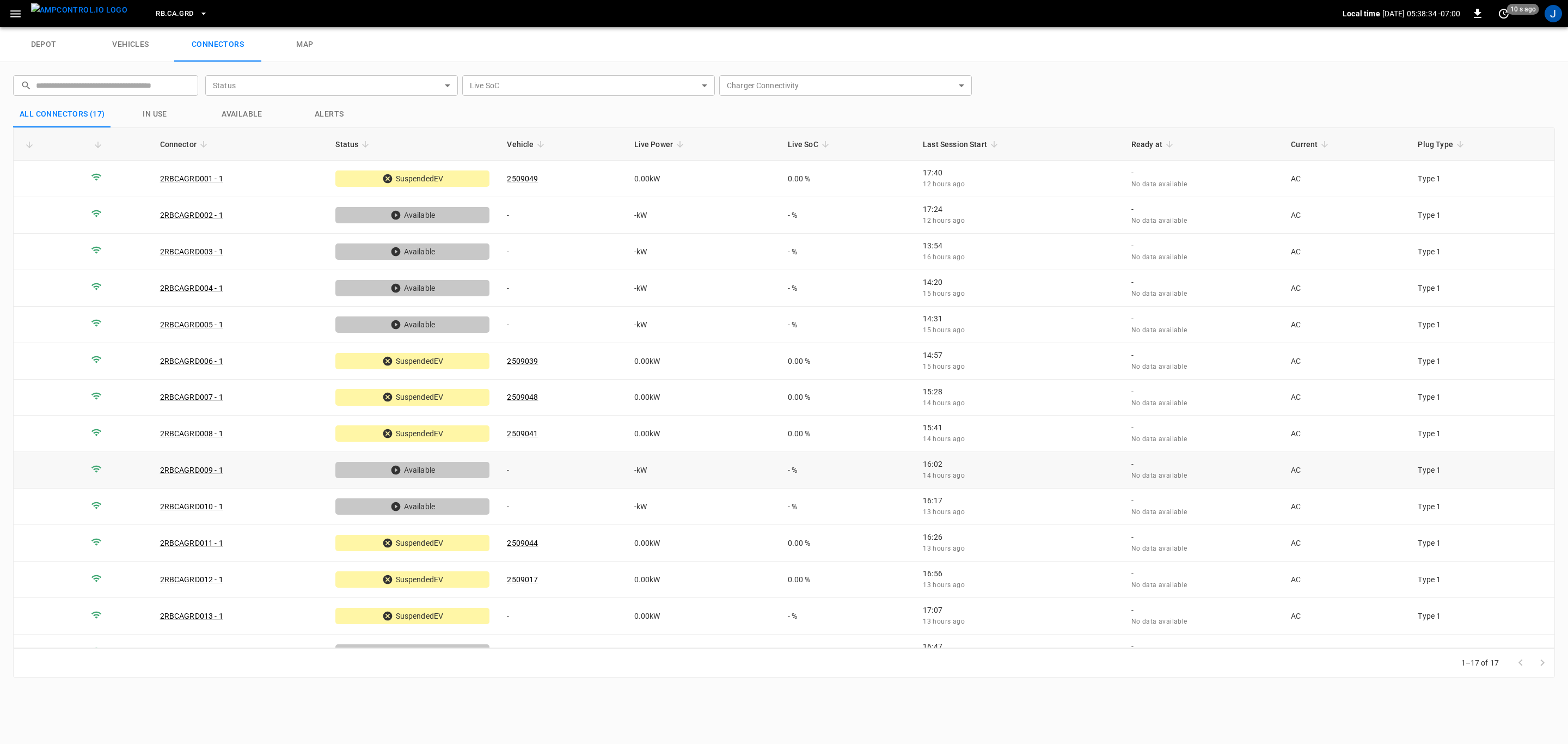
click at [195, 471] on link "2RBCAGRD009 - 1" at bounding box center [191, 470] width 63 height 9
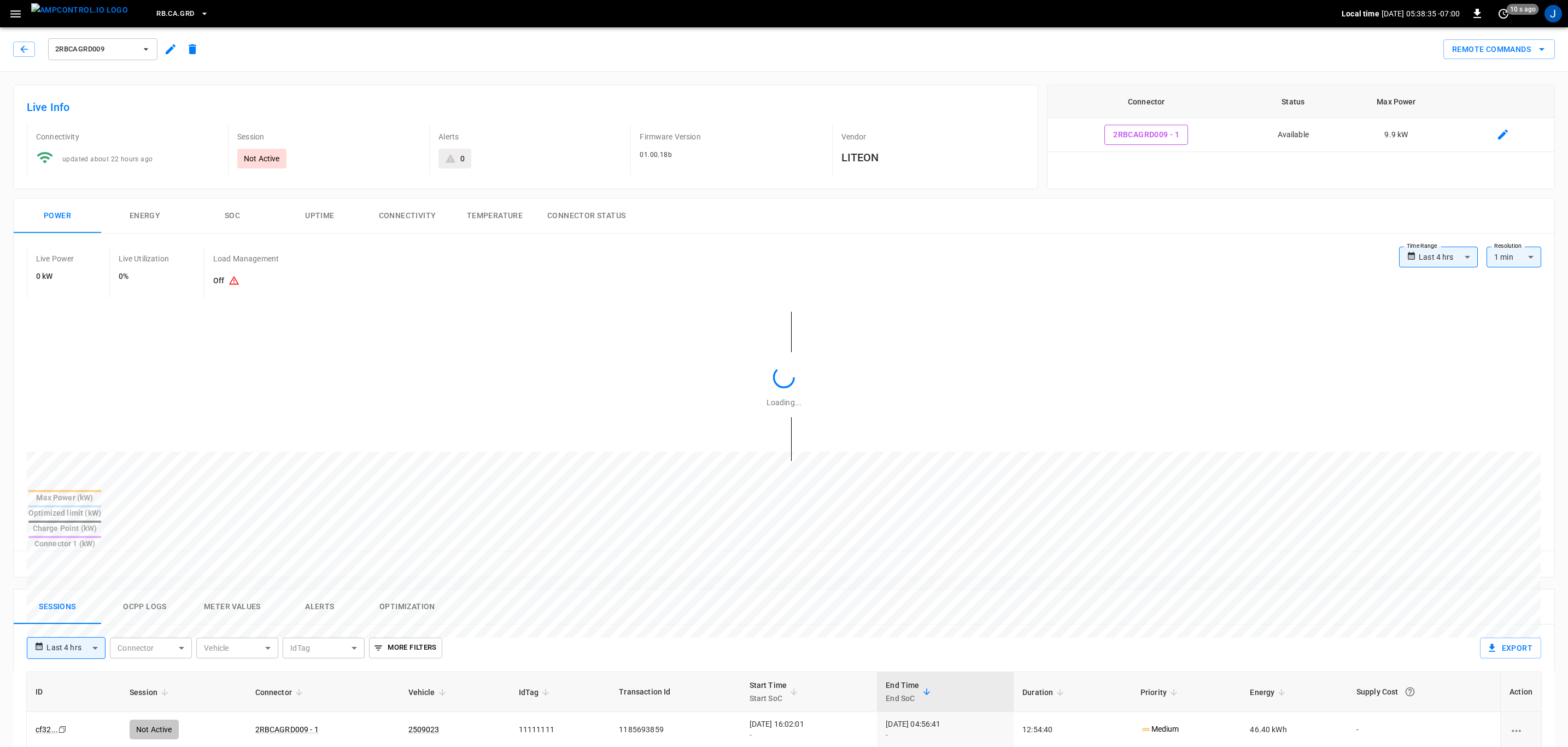
type input "**********"
